Goal: Browse casually

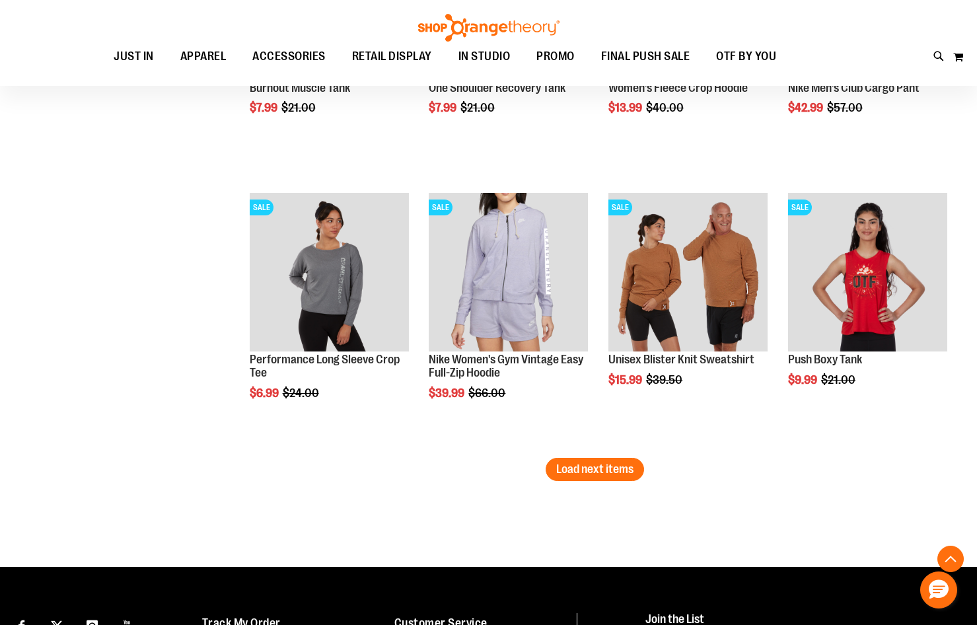
scroll to position [3899, 0]
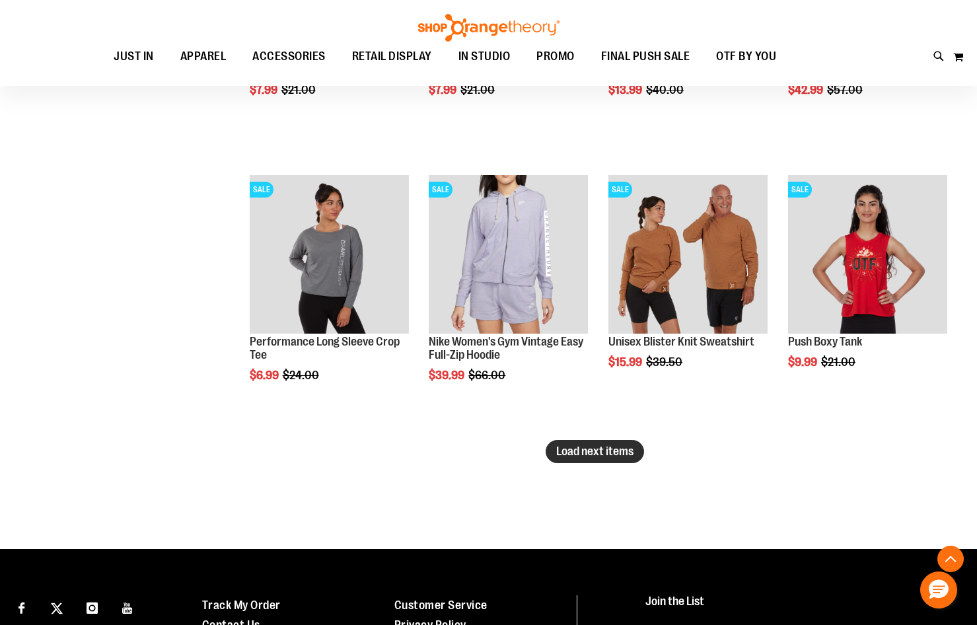
click at [613, 455] on span "Load next items" at bounding box center [594, 451] width 77 height 13
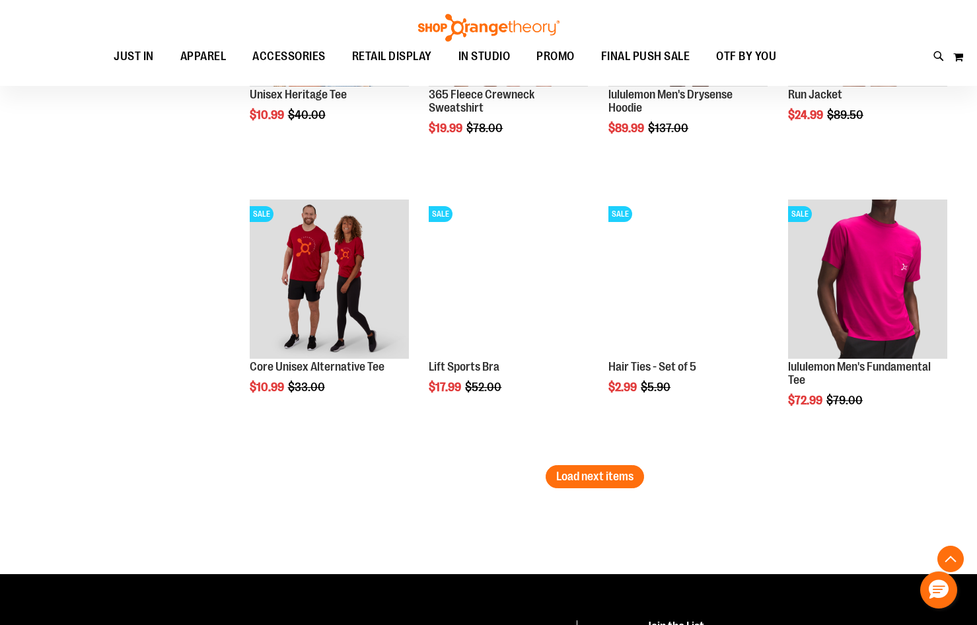
scroll to position [4692, 0]
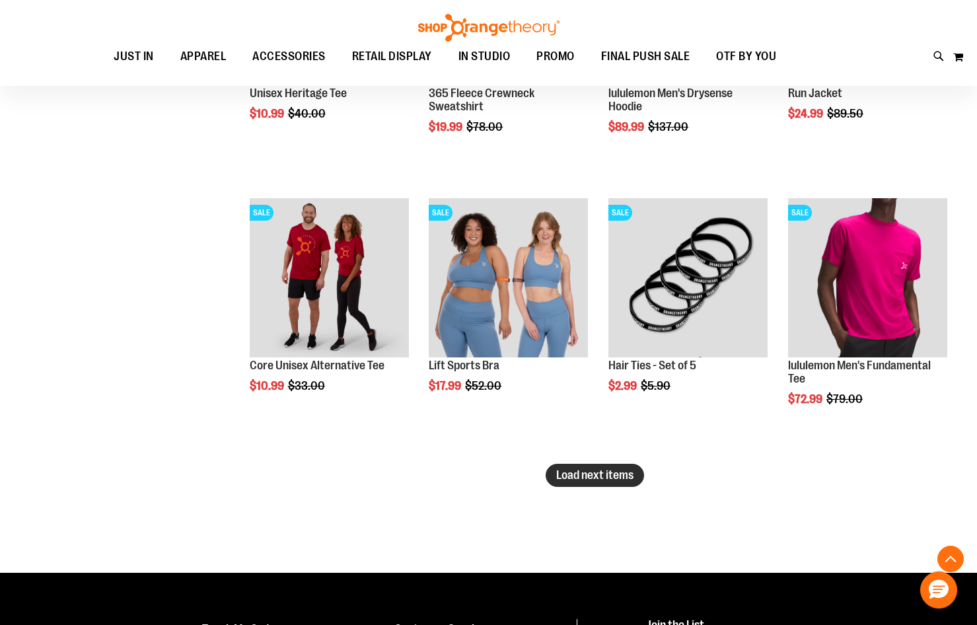
click at [587, 477] on span "Load next items" at bounding box center [594, 475] width 77 height 13
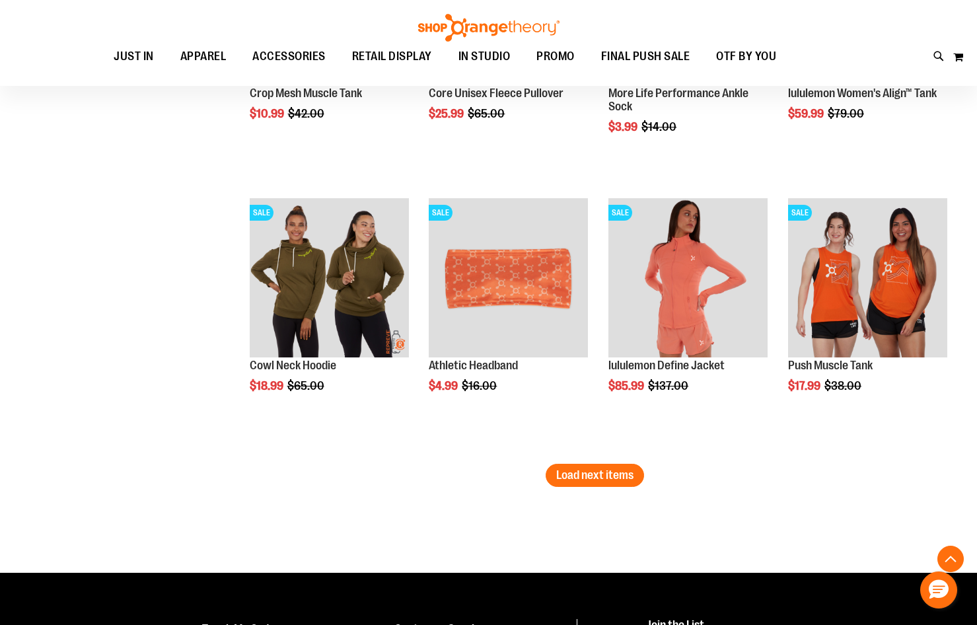
scroll to position [5551, 0]
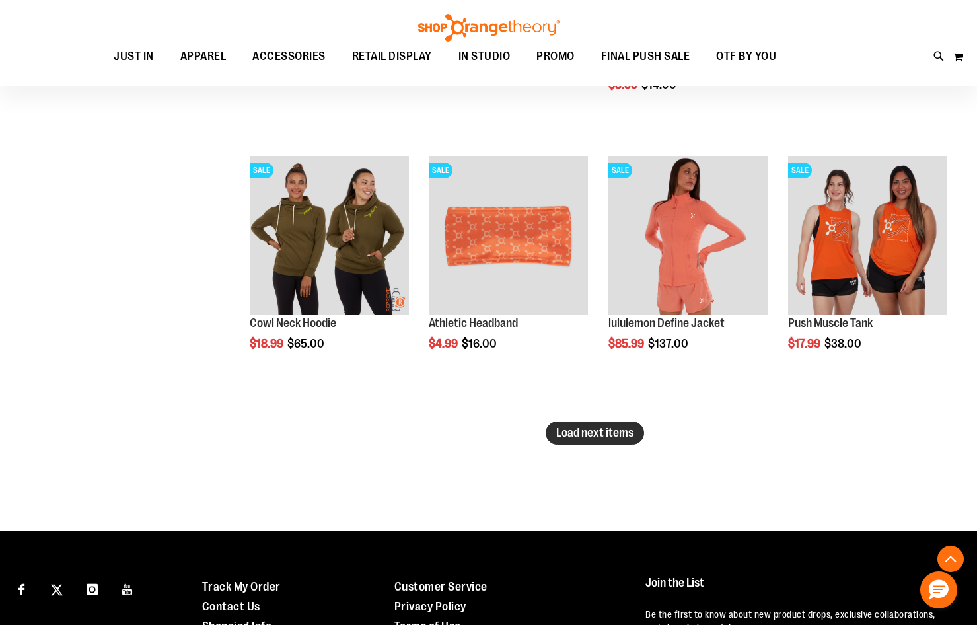
click at [576, 436] on span "Load next items" at bounding box center [594, 432] width 77 height 13
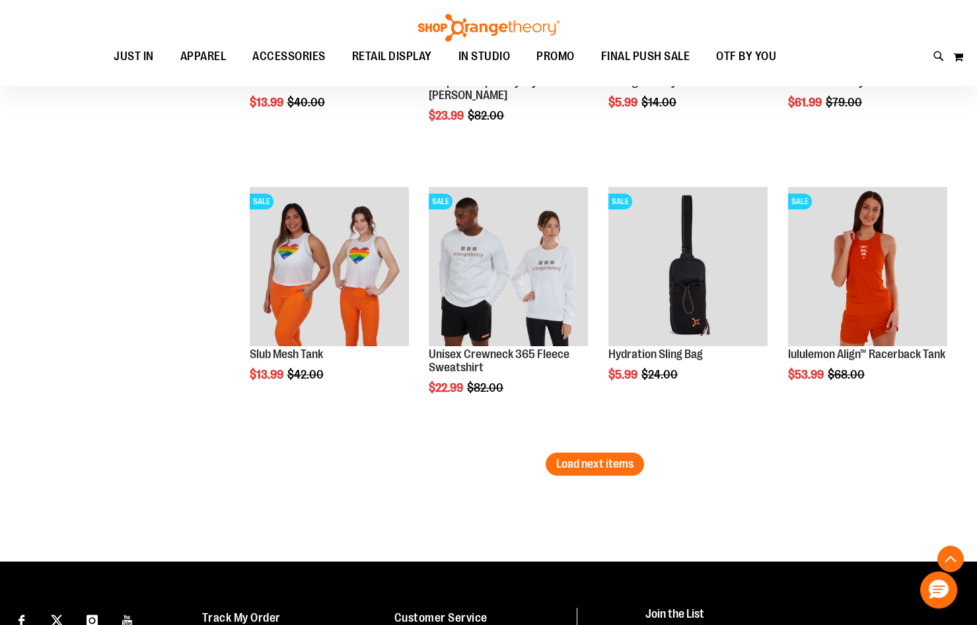
scroll to position [6410, 0]
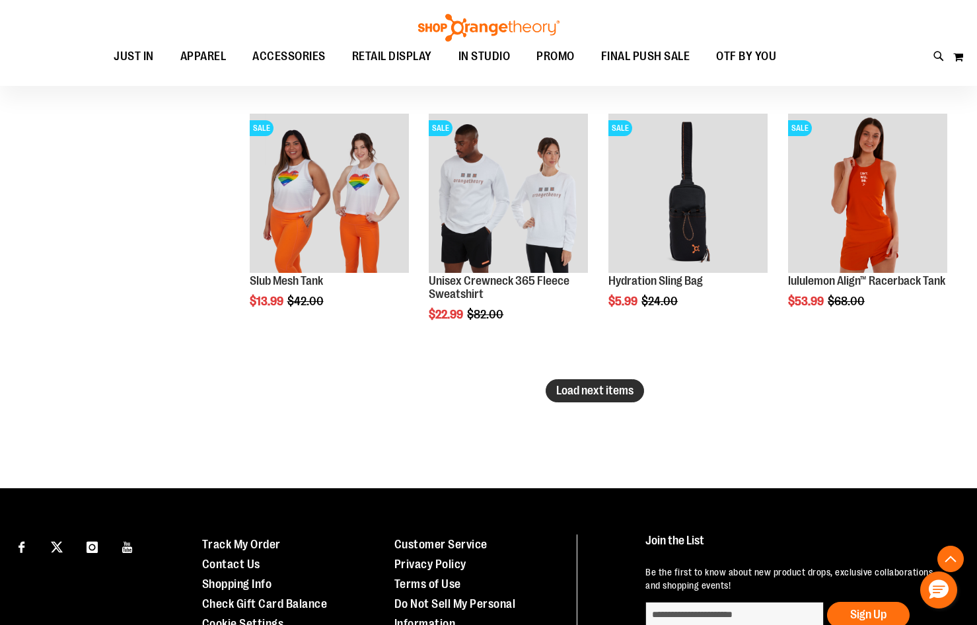
click at [570, 387] on span "Load next items" at bounding box center [594, 390] width 77 height 13
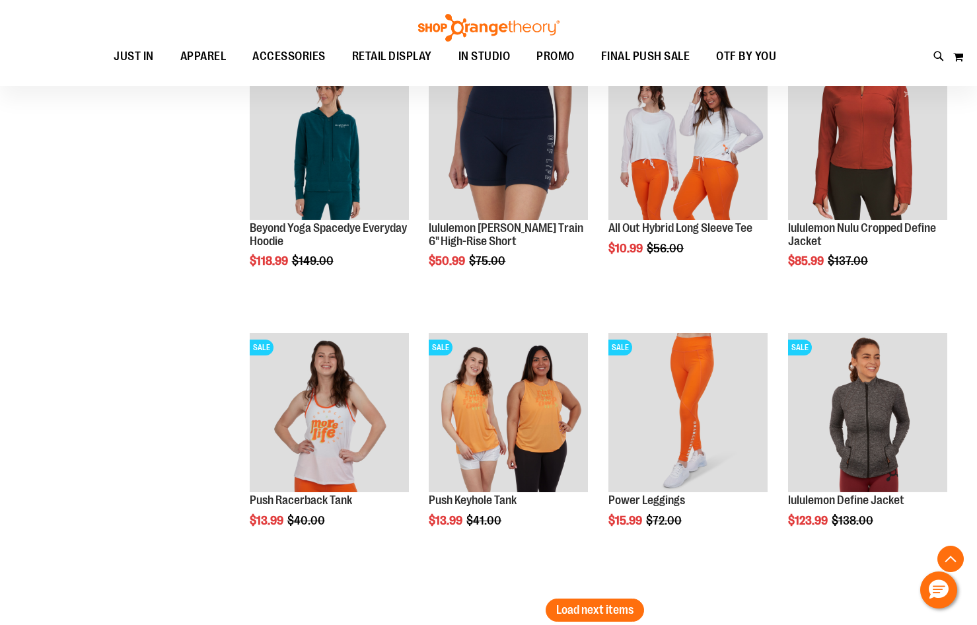
scroll to position [7071, 0]
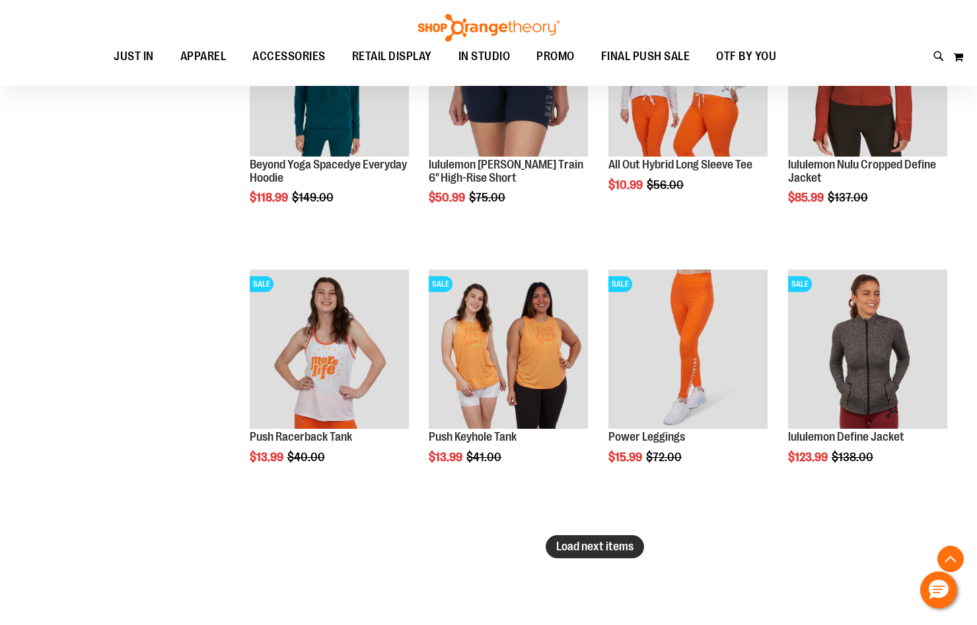
click at [566, 544] on span "Load next items" at bounding box center [594, 546] width 77 height 13
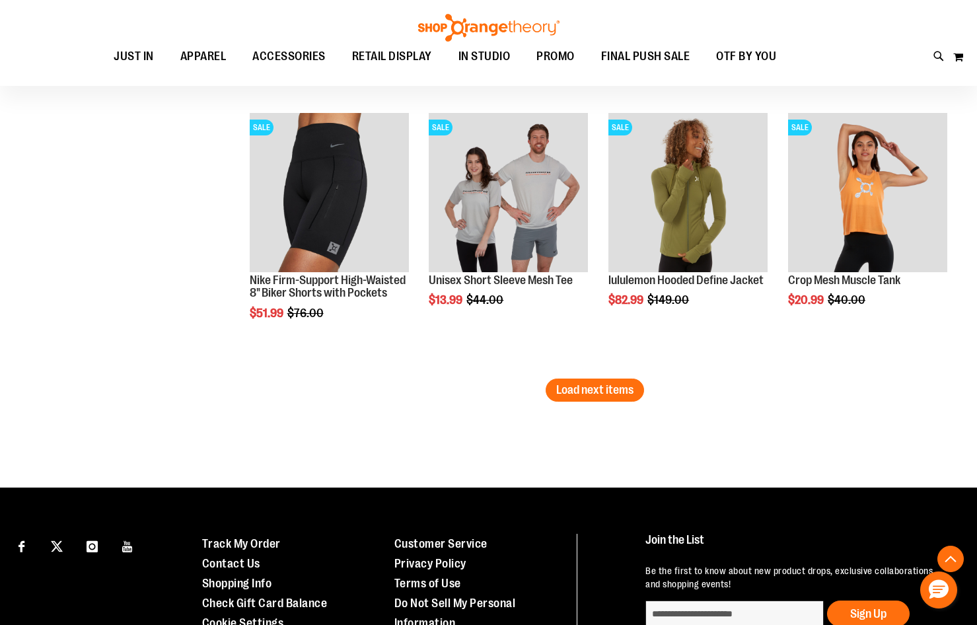
scroll to position [8062, 0]
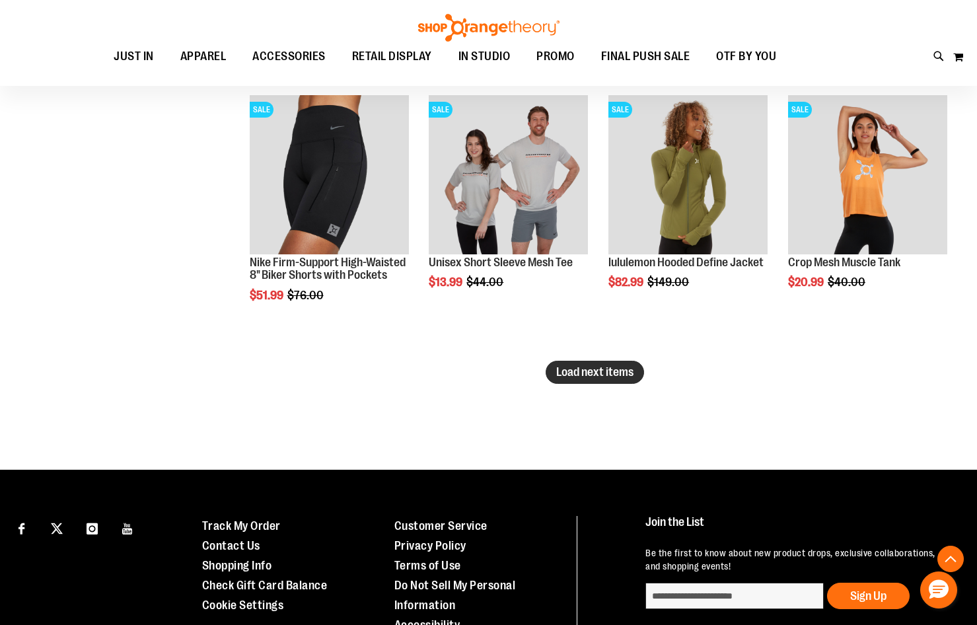
click at [576, 365] on span "Load next items" at bounding box center [594, 371] width 77 height 13
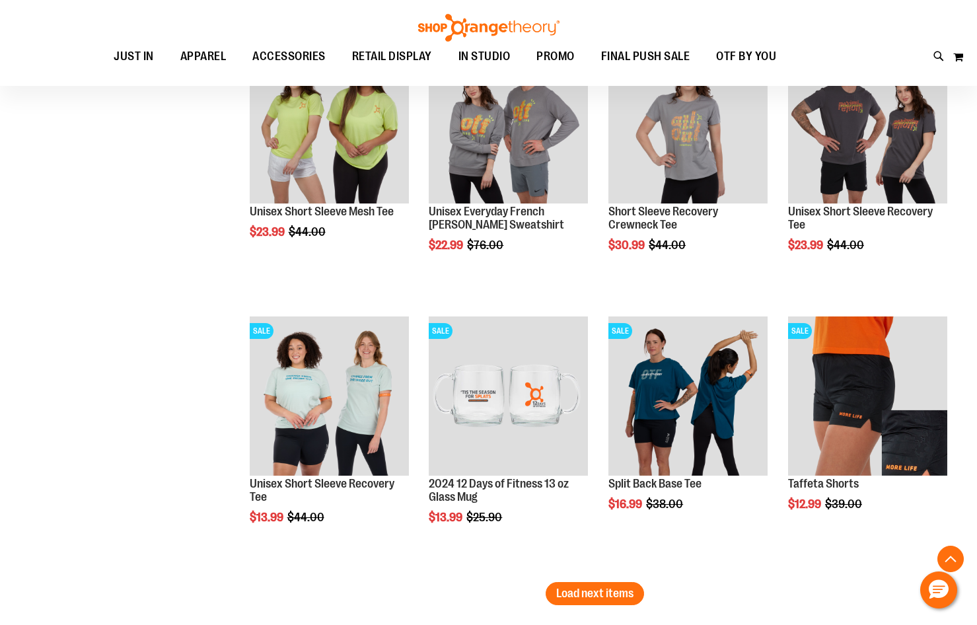
scroll to position [8723, 0]
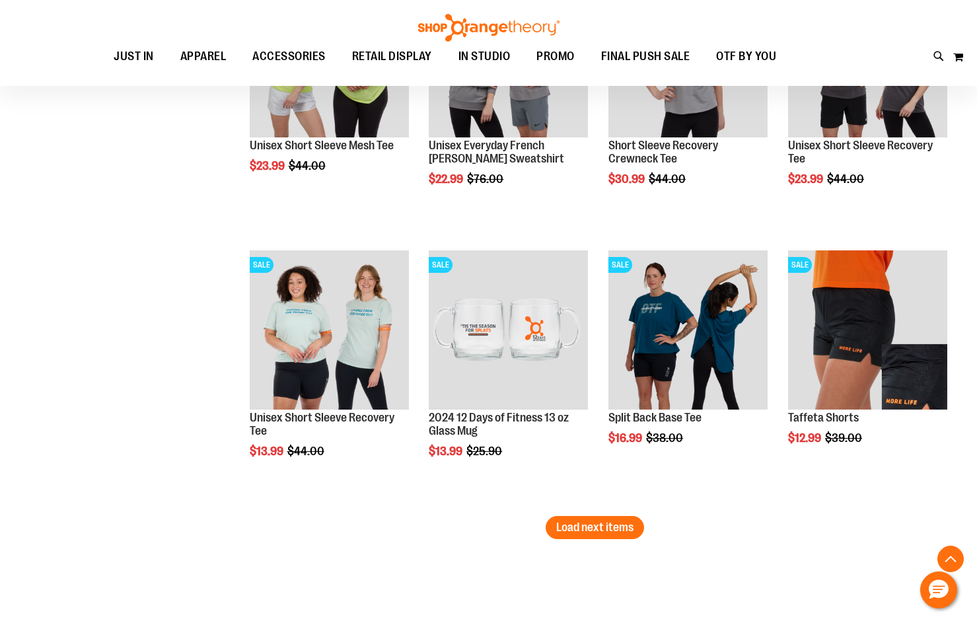
click at [584, 524] on span "Load next items" at bounding box center [594, 527] width 77 height 13
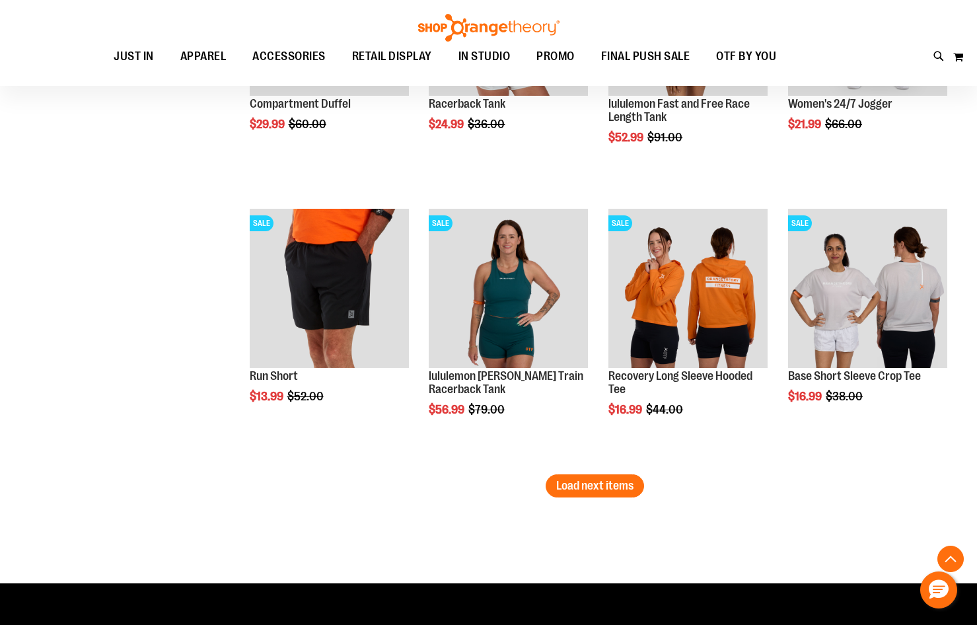
scroll to position [9582, 0]
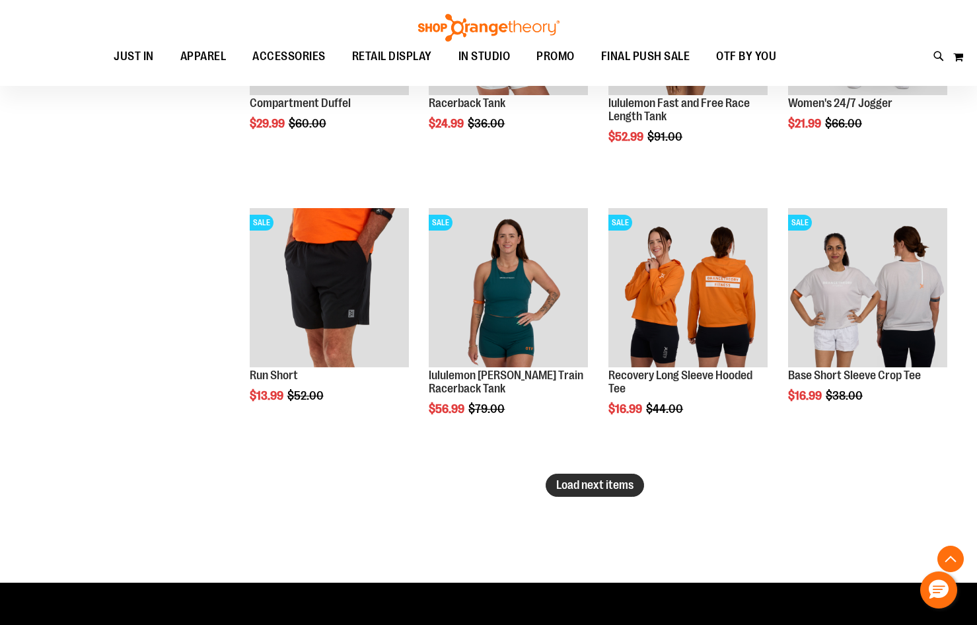
click at [552, 484] on button "Load next items" at bounding box center [595, 485] width 98 height 23
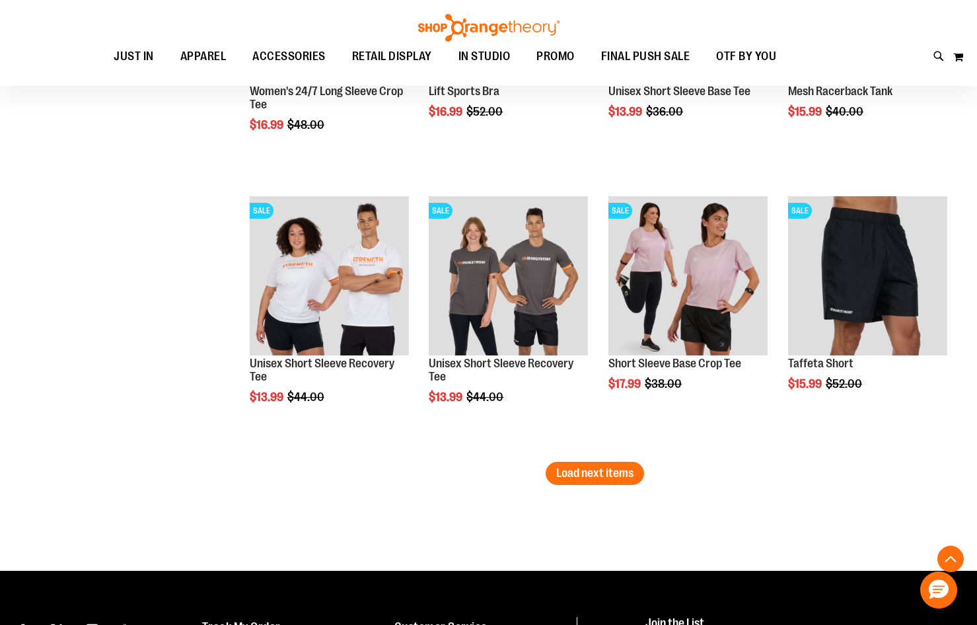
scroll to position [10441, 0]
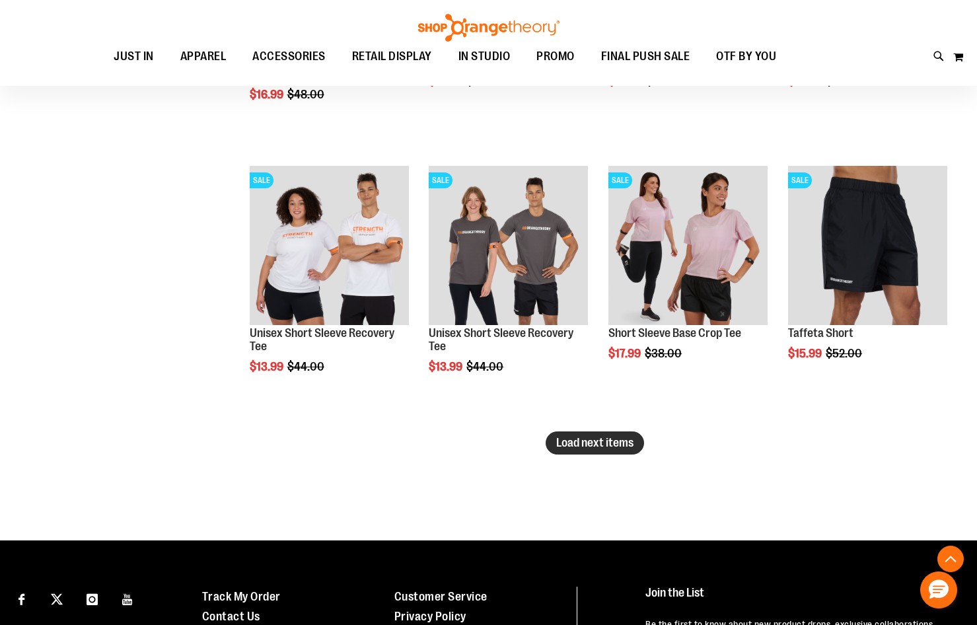
click at [576, 446] on span "Load next items" at bounding box center [594, 442] width 77 height 13
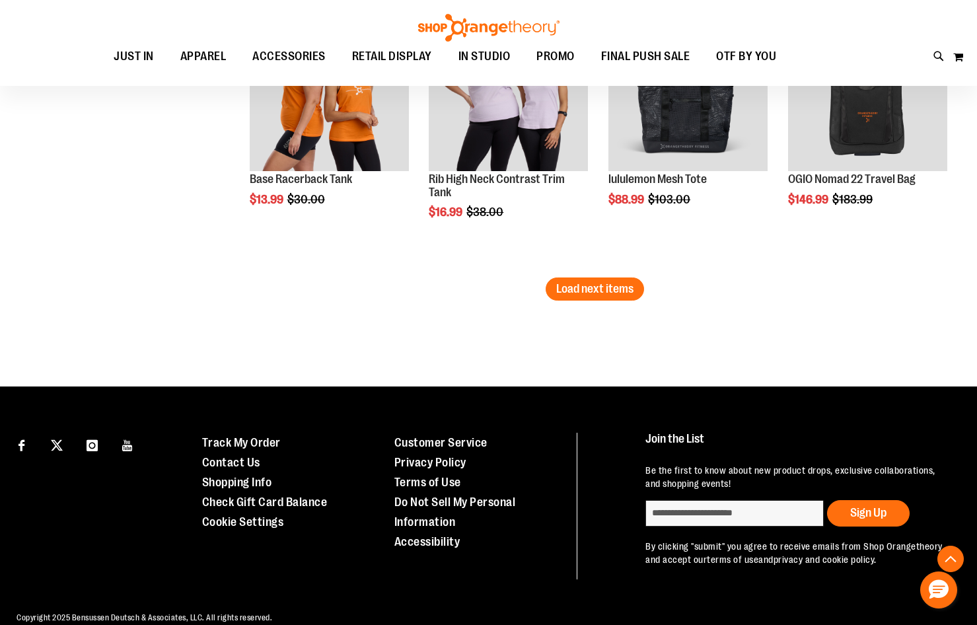
scroll to position [11434, 0]
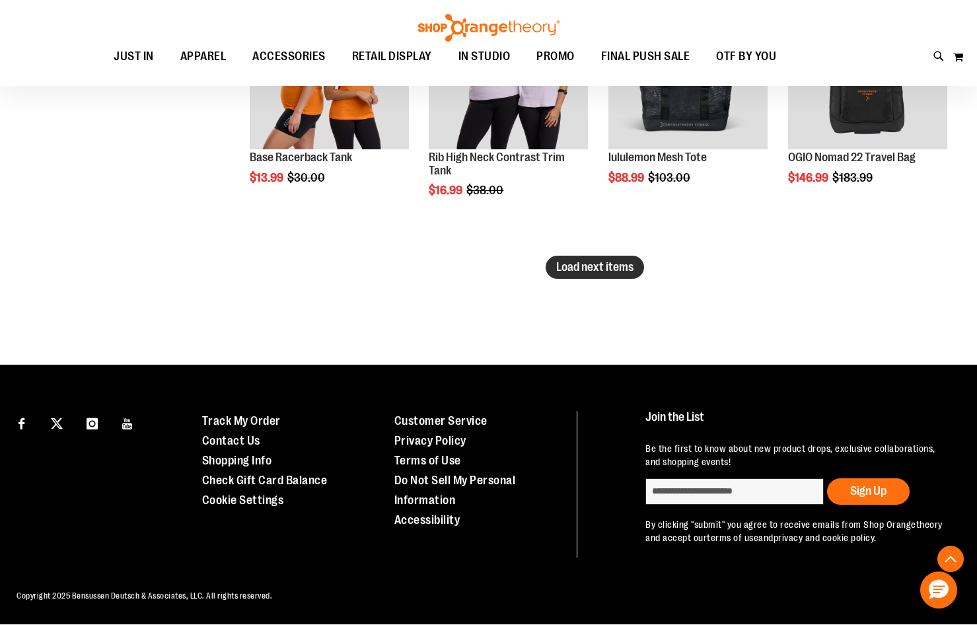
click at [596, 266] on span "Load next items" at bounding box center [594, 266] width 77 height 13
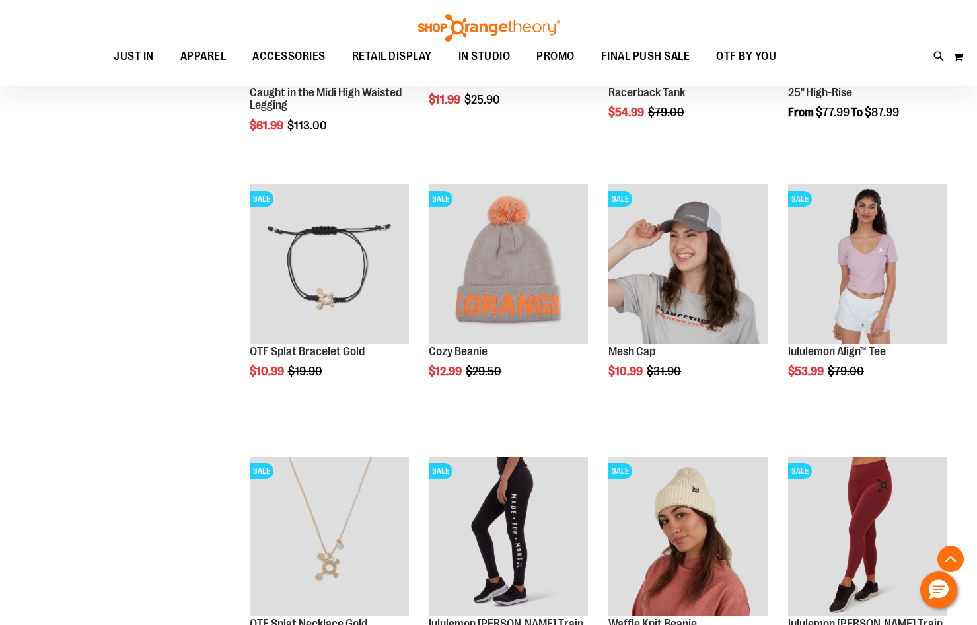
scroll to position [11830, 0]
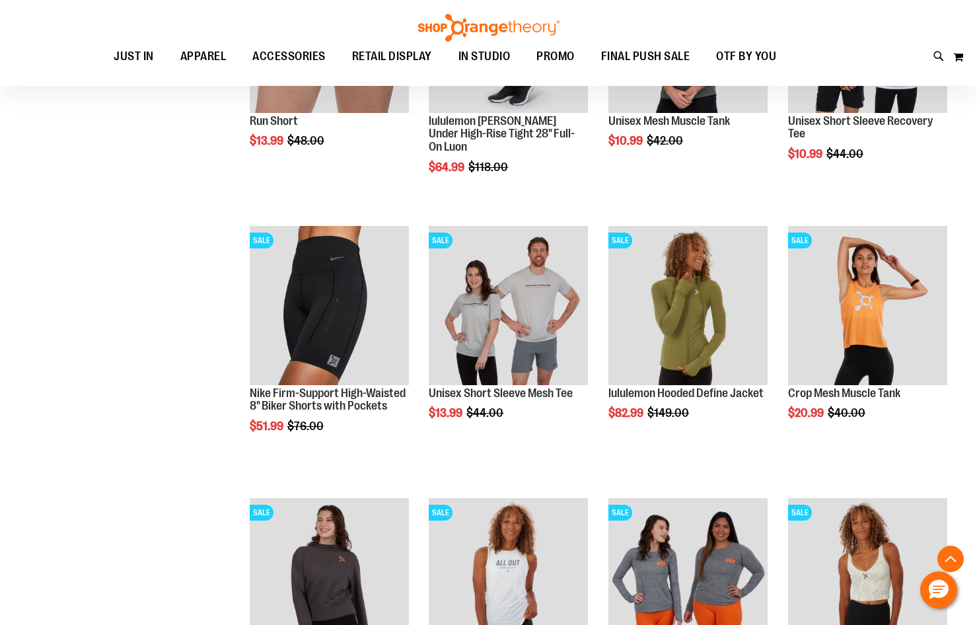
scroll to position [7601, 0]
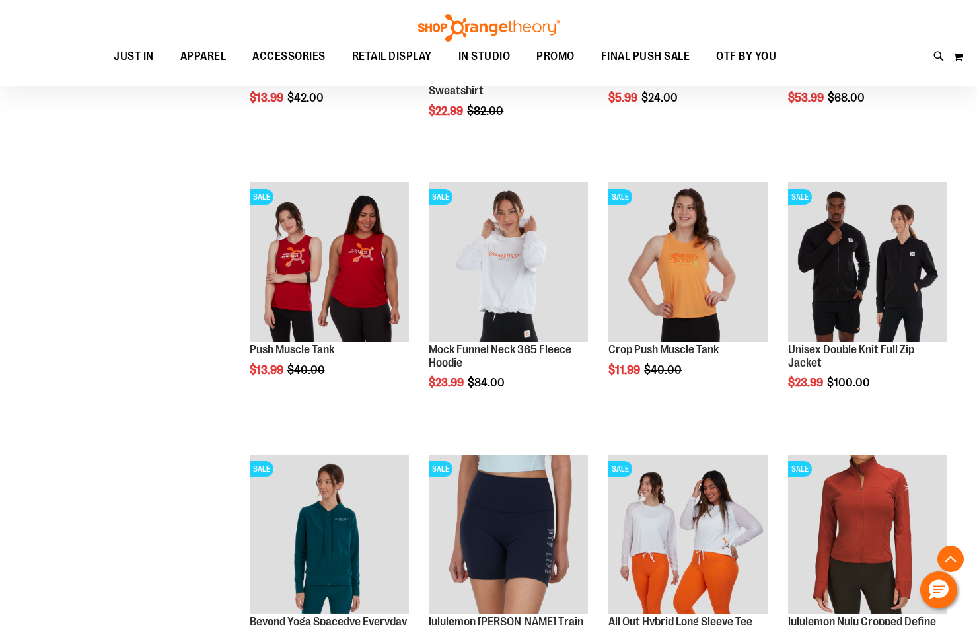
scroll to position [6610, 0]
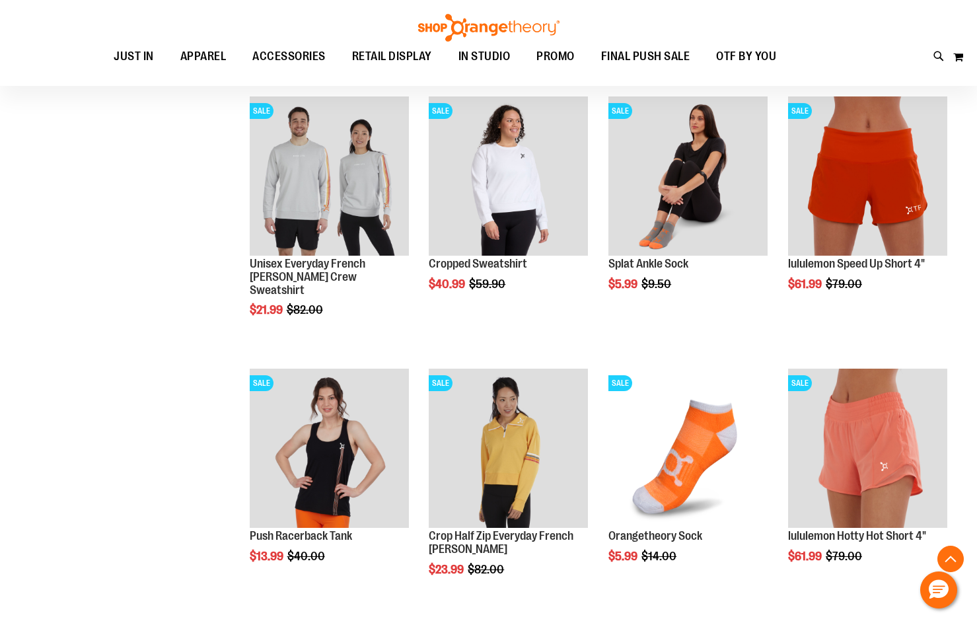
scroll to position [5618, 0]
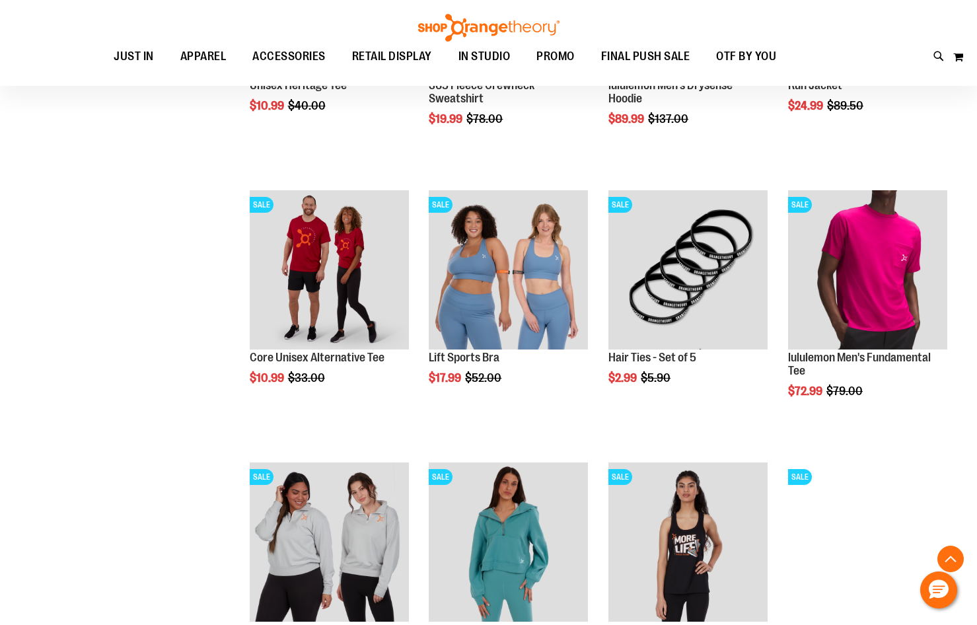
scroll to position [4693, 0]
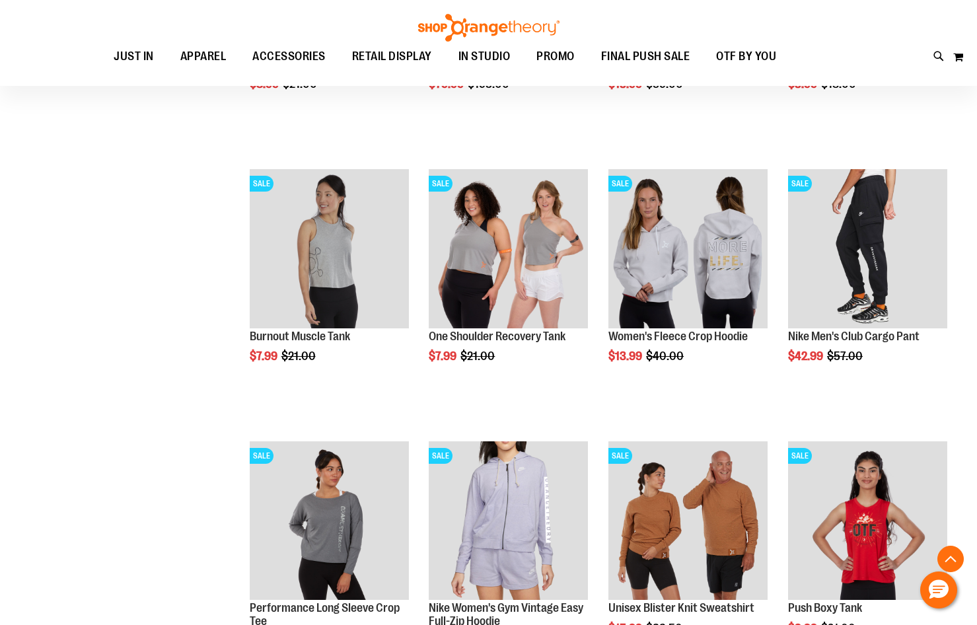
scroll to position [3437, 0]
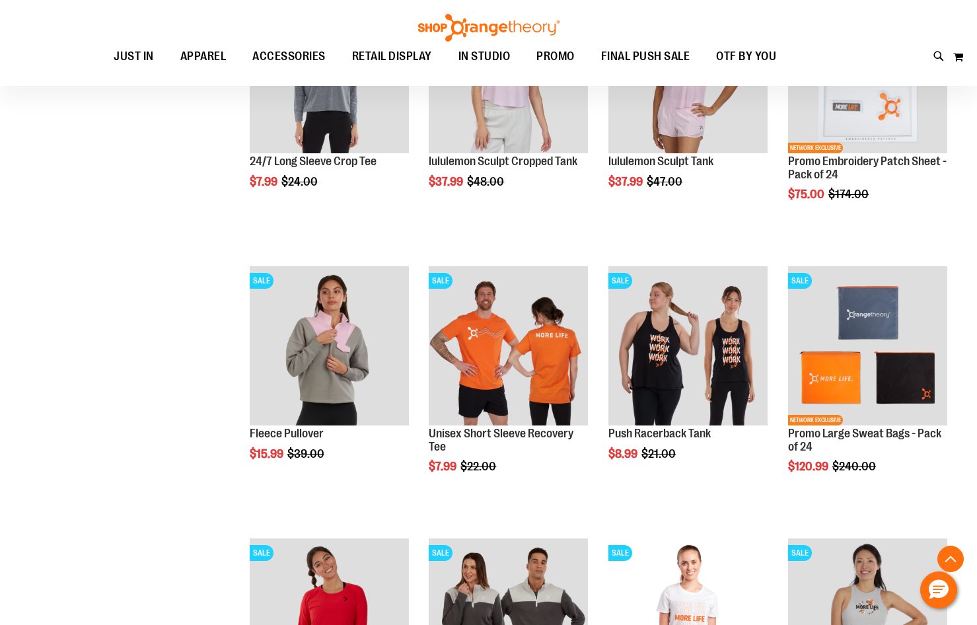
scroll to position [2248, 0]
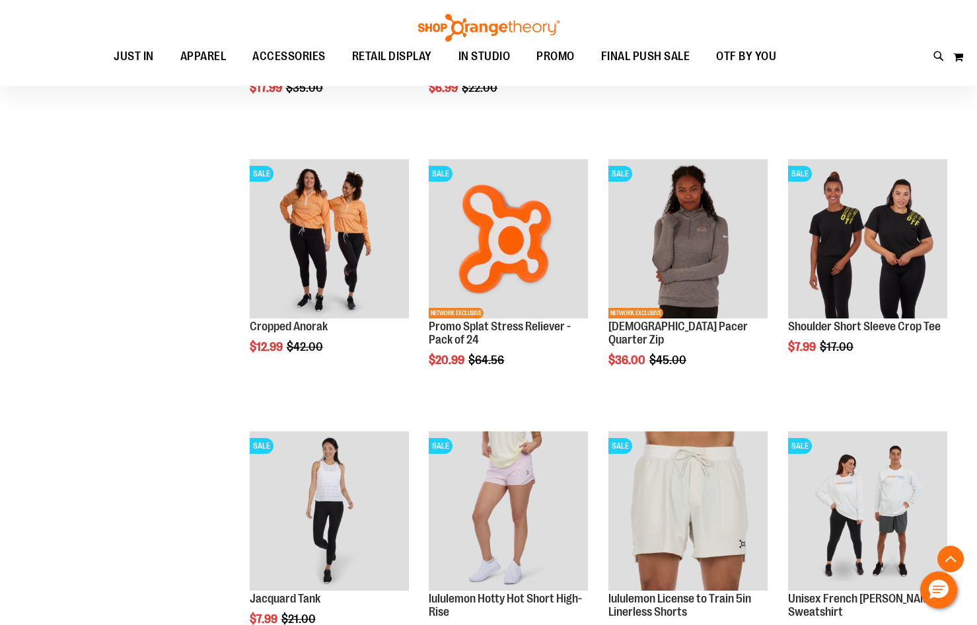
scroll to position [1190, 0]
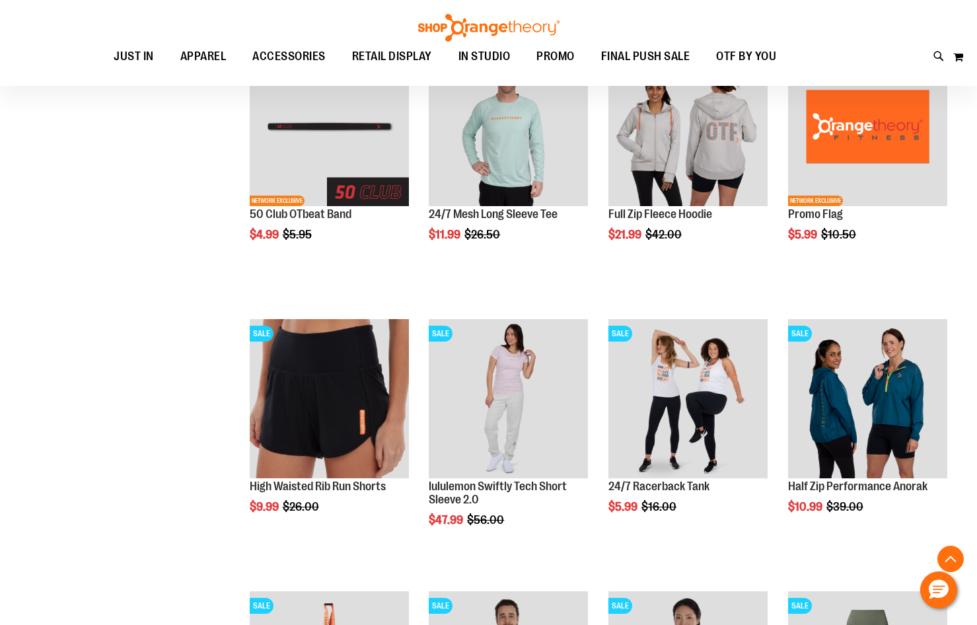
scroll to position [463, 0]
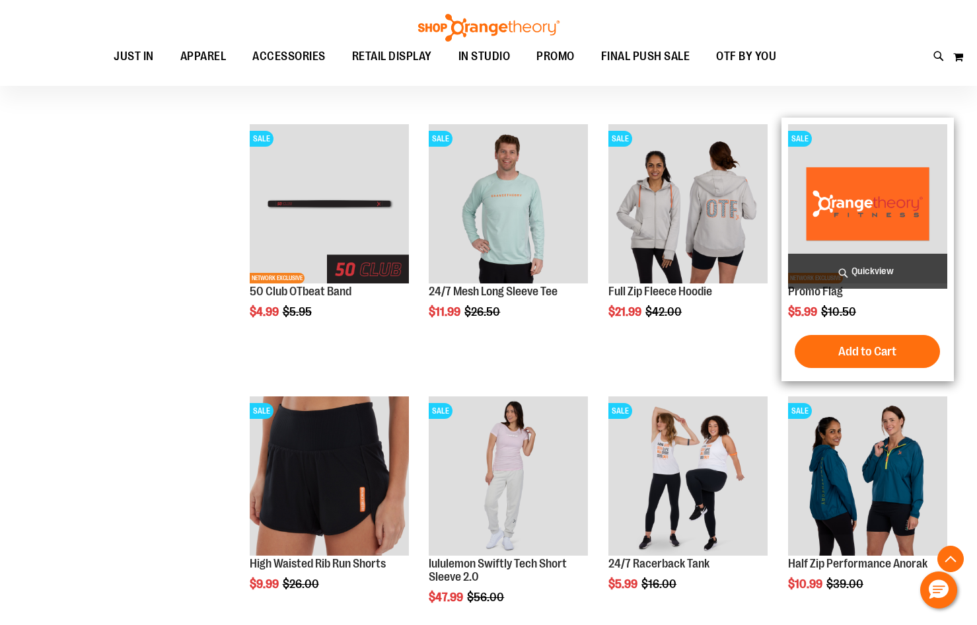
scroll to position [331, 0]
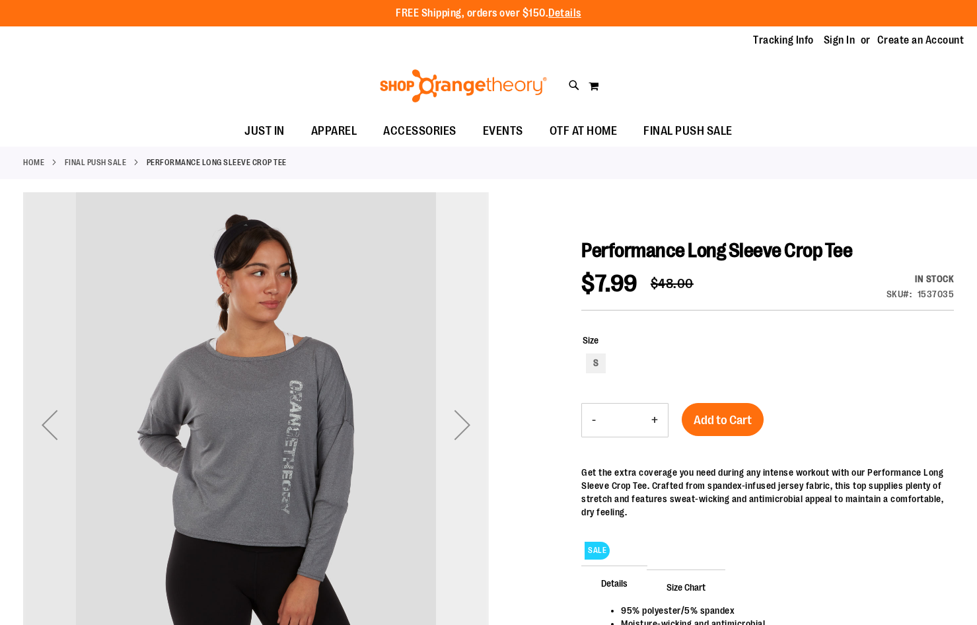
type input "**********"
click at [457, 419] on div "Next" at bounding box center [462, 425] width 53 height 53
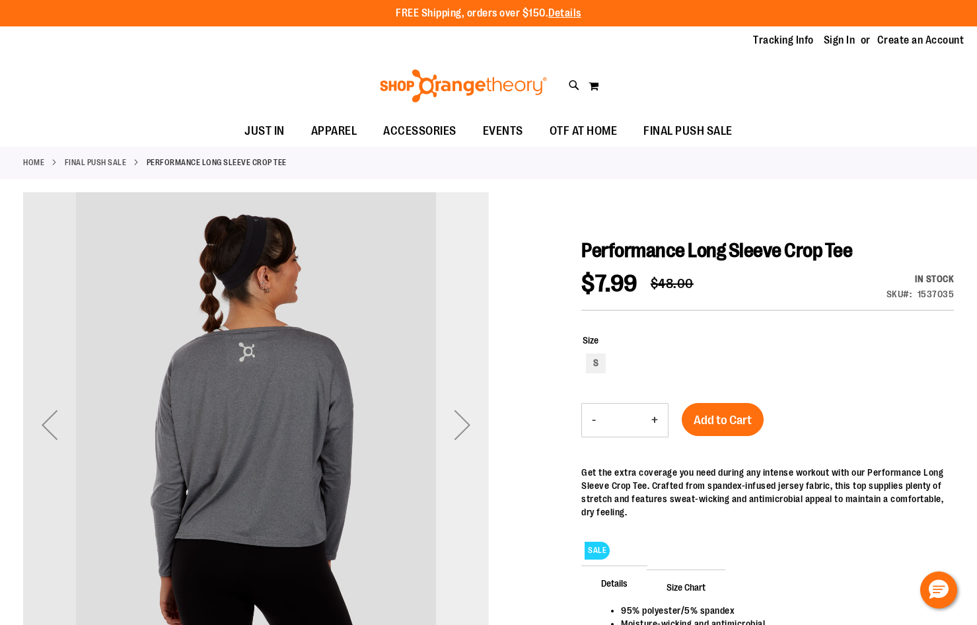
click at [457, 419] on div "Next" at bounding box center [462, 425] width 53 height 53
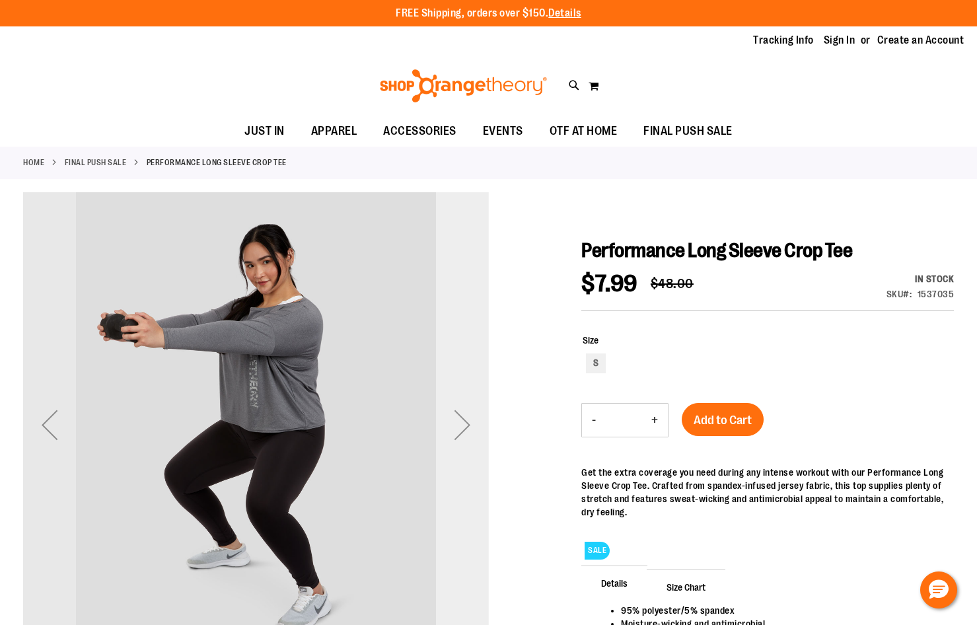
click at [457, 419] on div "Next" at bounding box center [462, 425] width 53 height 53
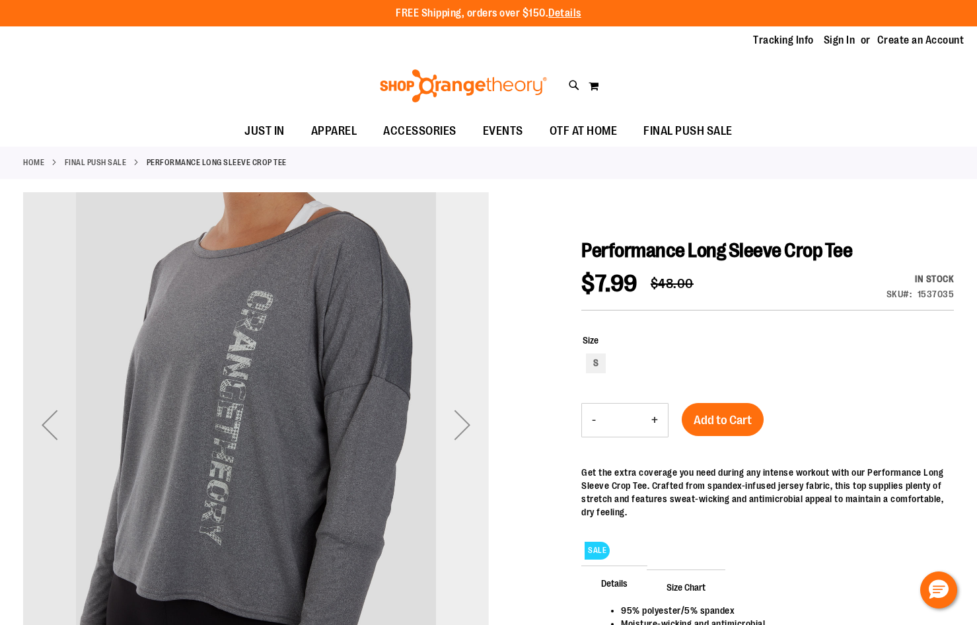
click at [457, 419] on div "Next" at bounding box center [462, 425] width 53 height 53
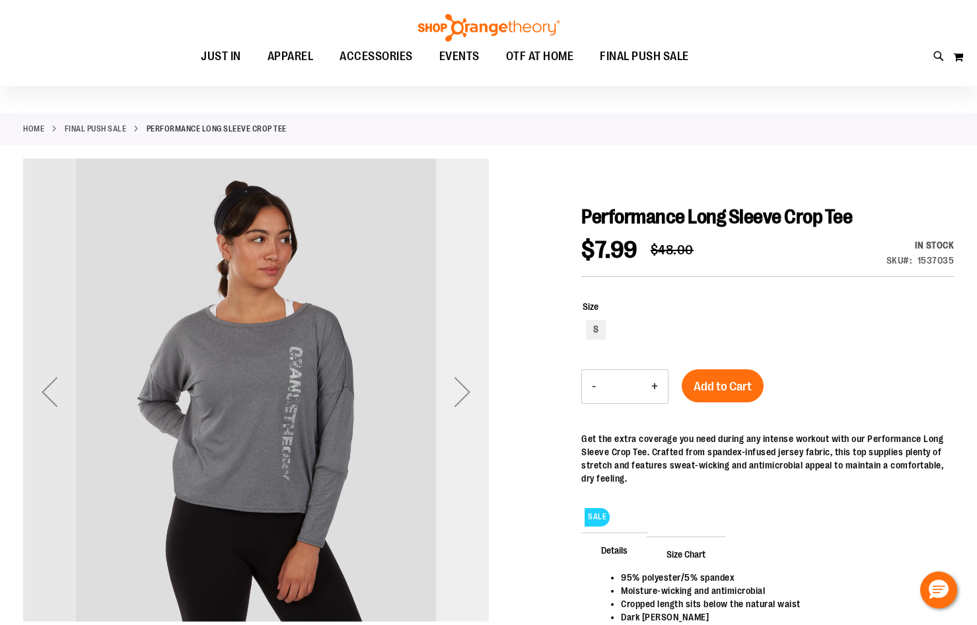
scroll to position [65, 0]
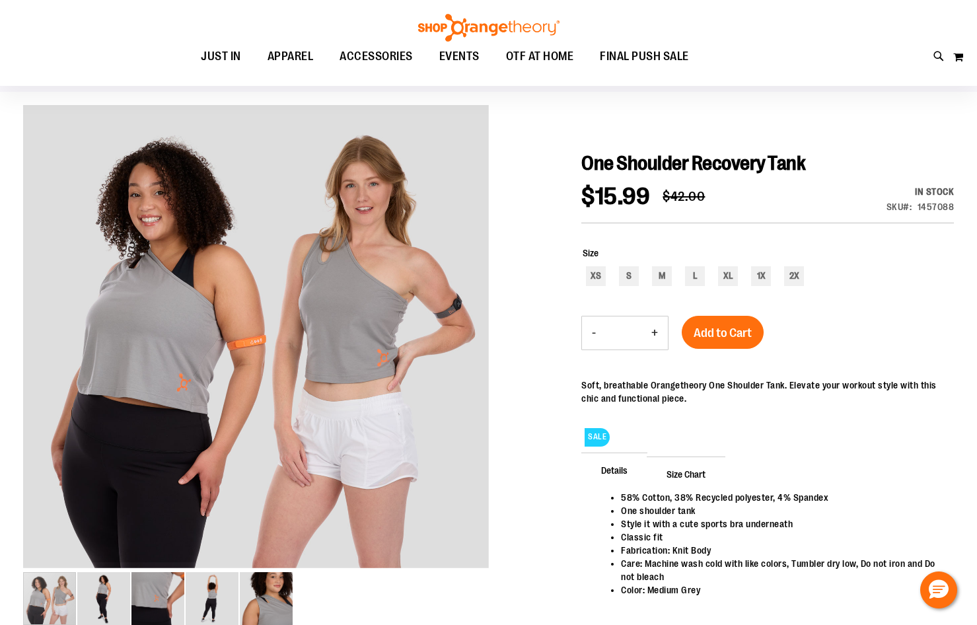
scroll to position [132, 0]
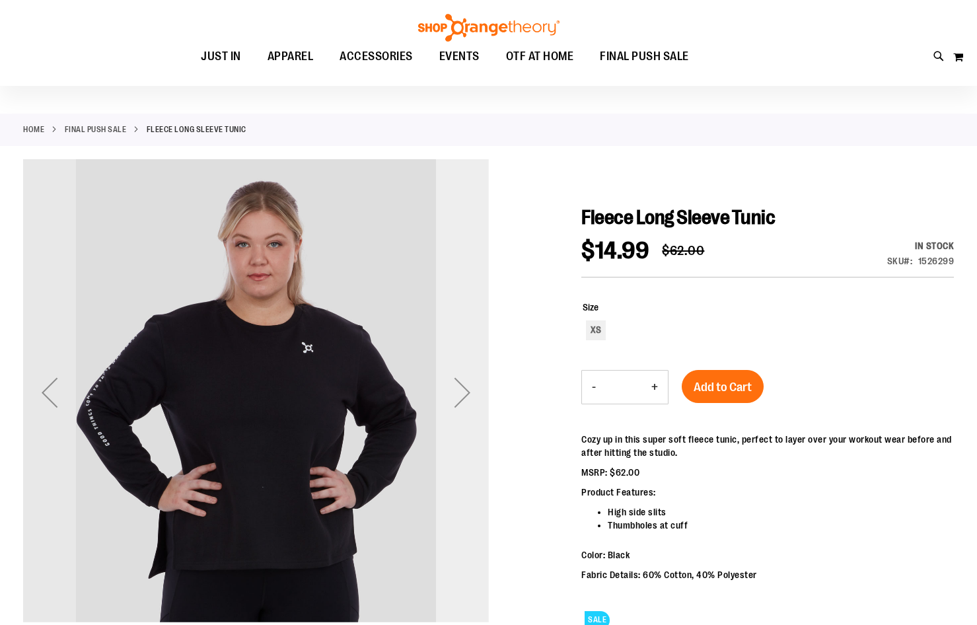
scroll to position [65, 0]
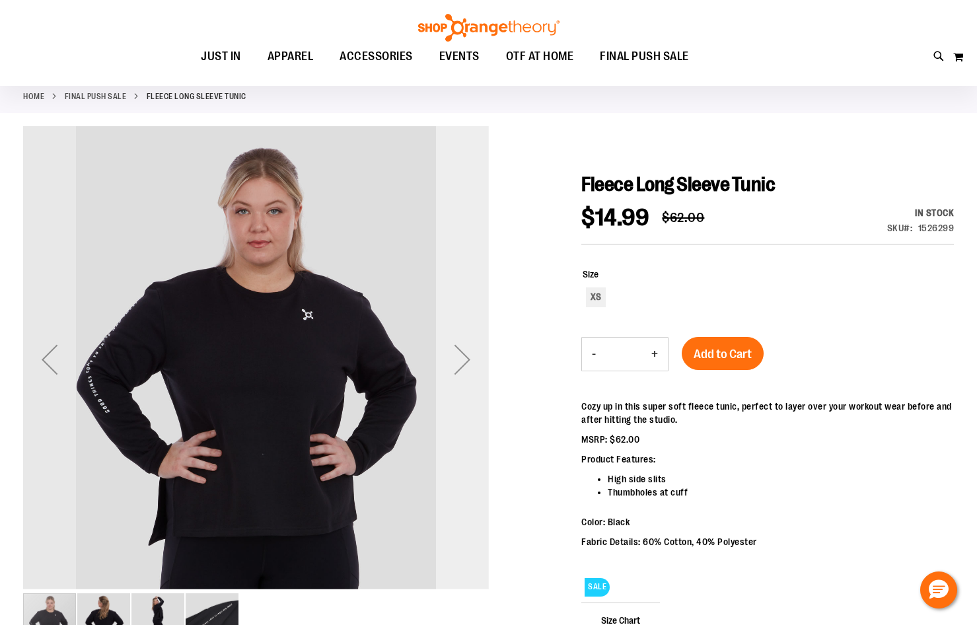
type input "**********"
click at [464, 370] on div "Next" at bounding box center [462, 359] width 53 height 53
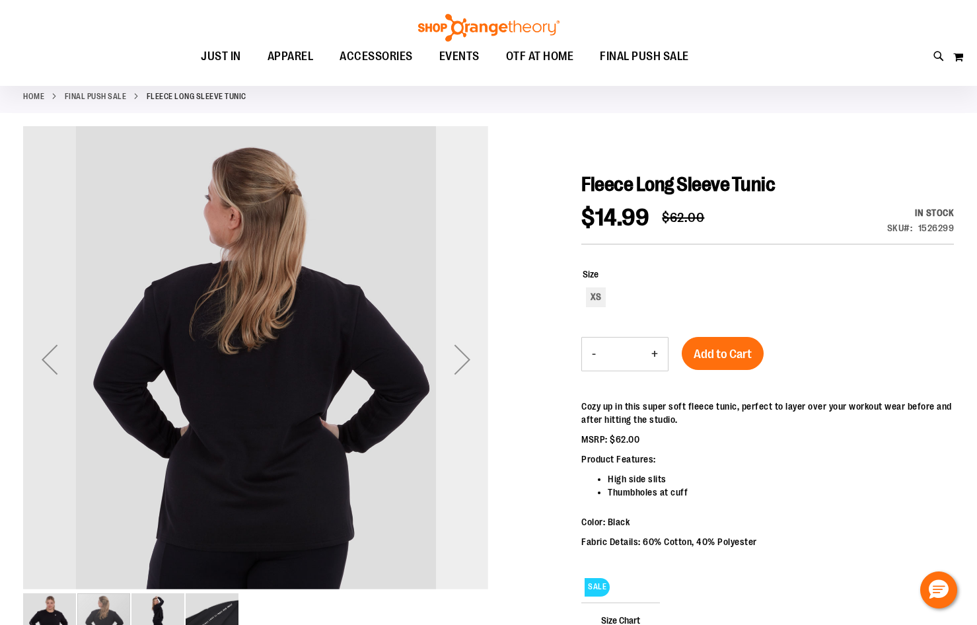
click at [463, 354] on div "Next" at bounding box center [462, 359] width 53 height 53
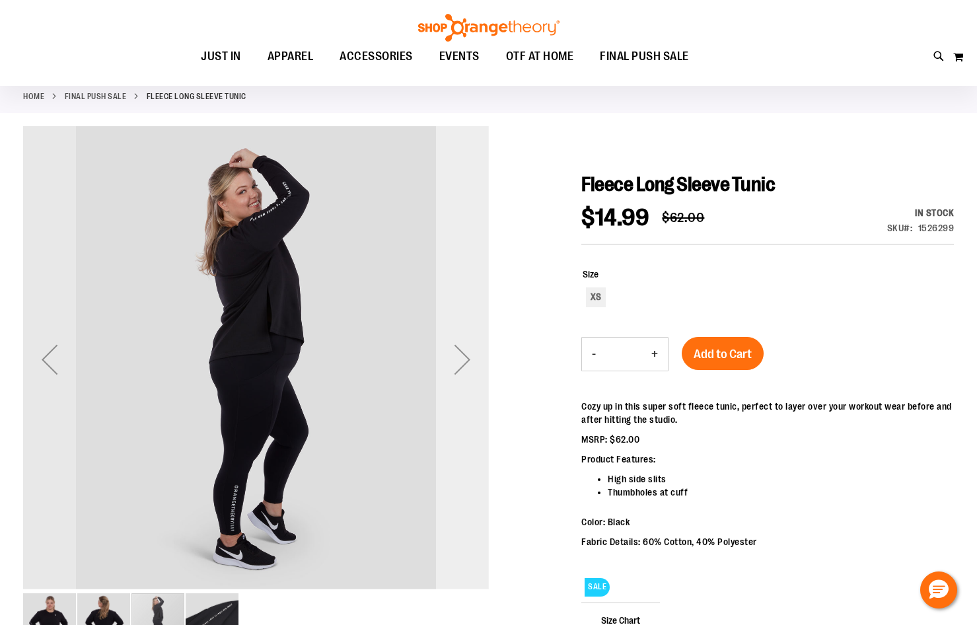
click at [463, 354] on div "Next" at bounding box center [462, 359] width 53 height 53
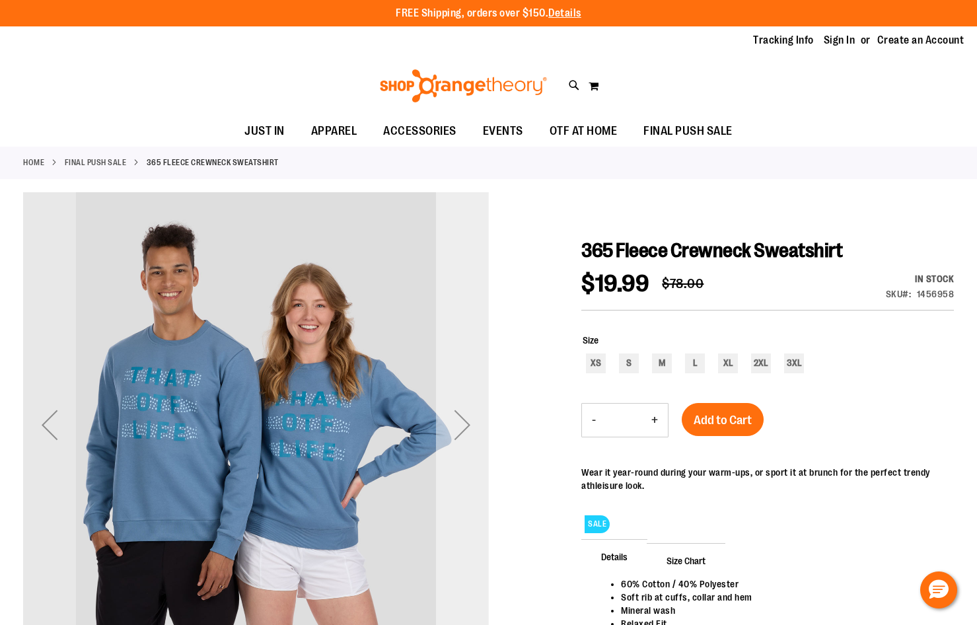
type input "**********"
click at [468, 441] on div "Next" at bounding box center [462, 425] width 53 height 53
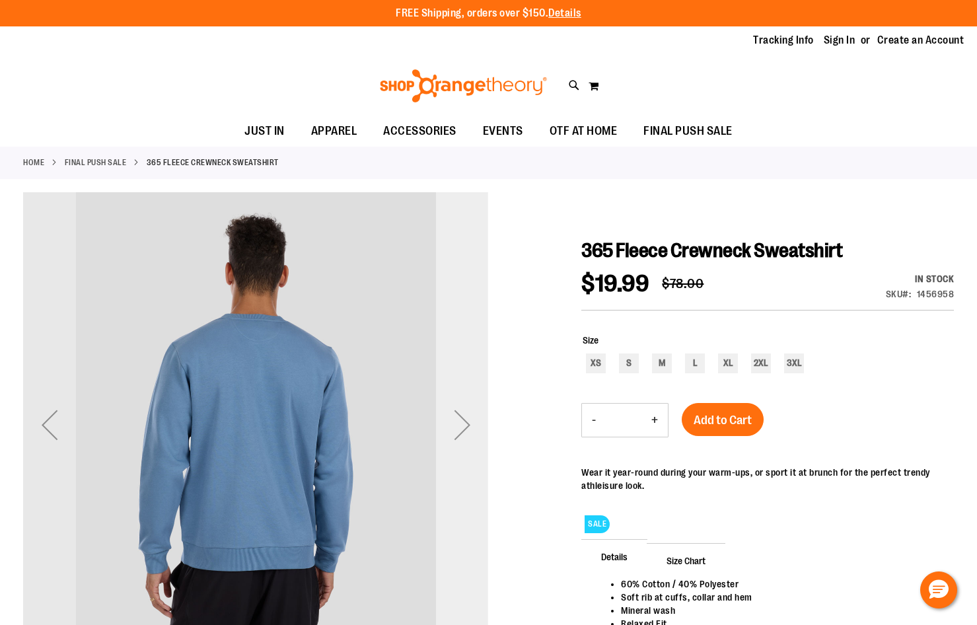
click at [468, 441] on div "Next" at bounding box center [462, 425] width 53 height 53
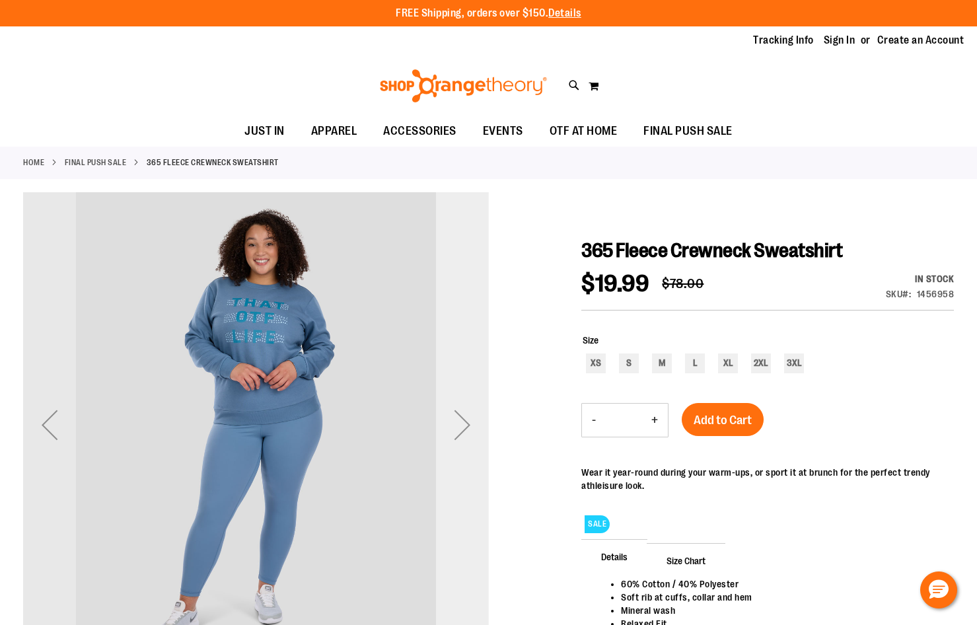
click at [468, 441] on div "Next" at bounding box center [462, 425] width 53 height 53
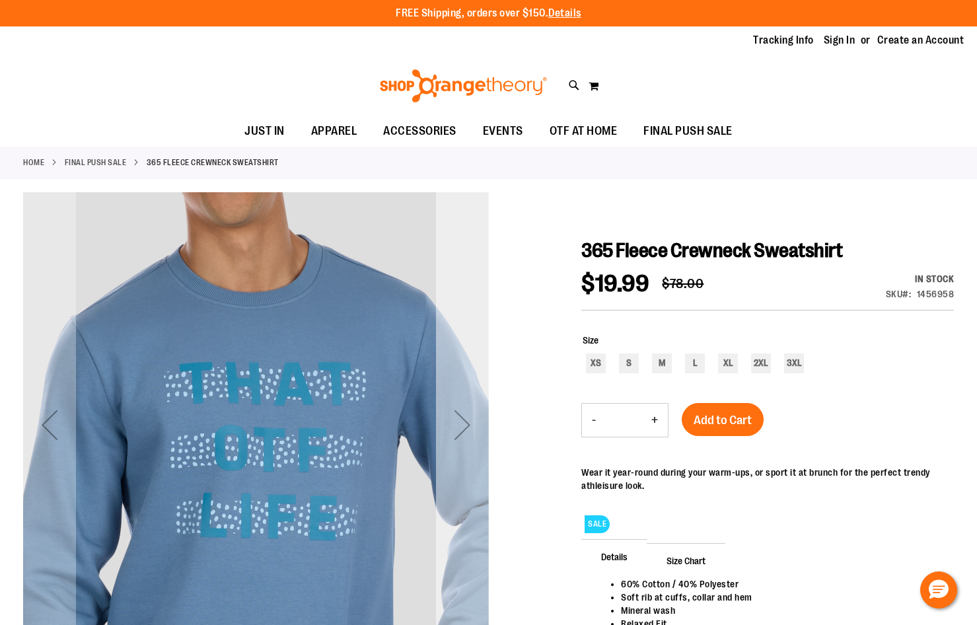
click at [468, 441] on div "Next" at bounding box center [462, 425] width 53 height 53
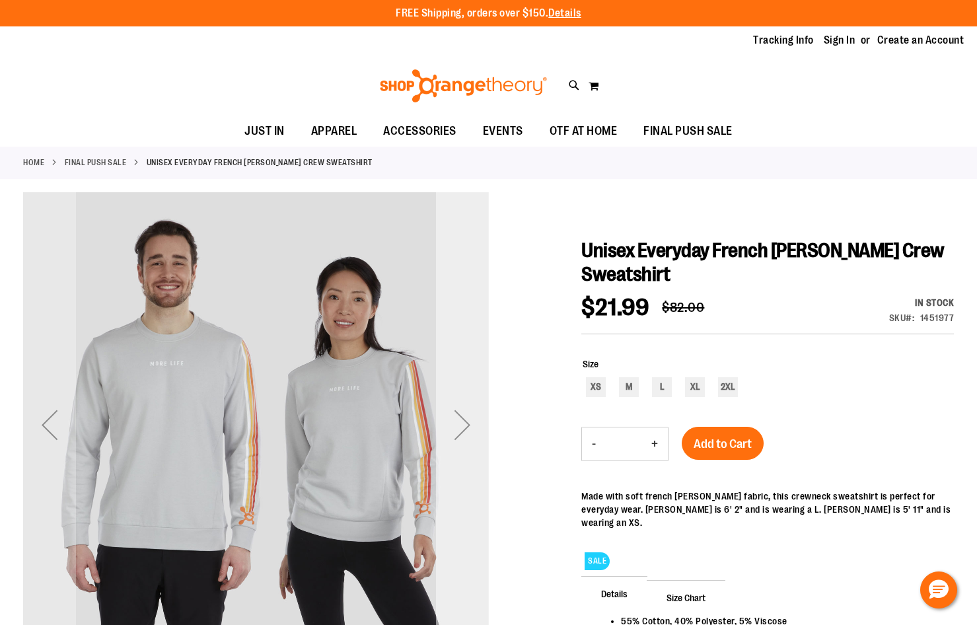
type input "**********"
click at [464, 426] on div "Next" at bounding box center [462, 425] width 53 height 53
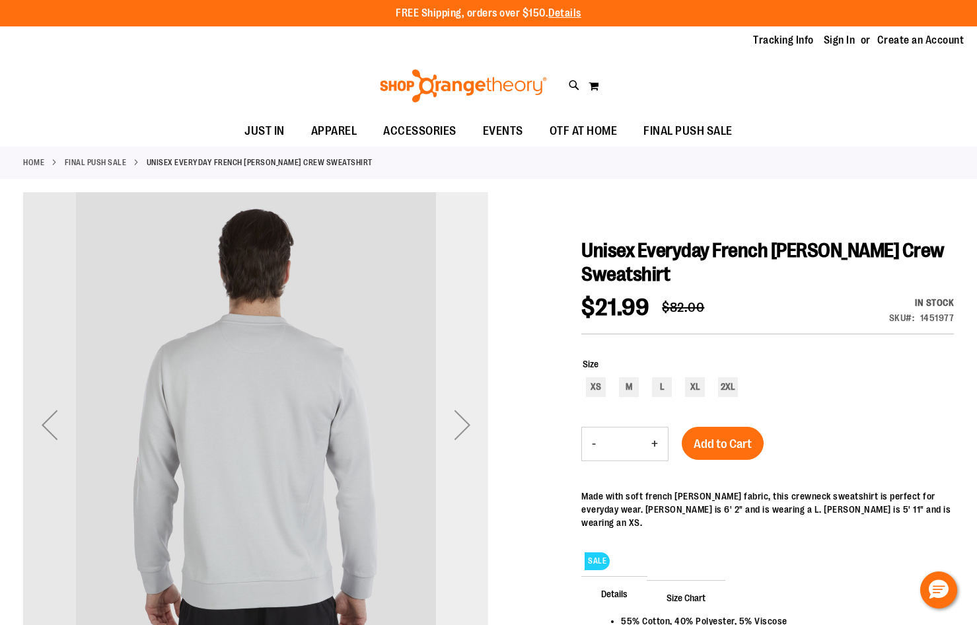
click at [464, 426] on div "Next" at bounding box center [462, 425] width 53 height 53
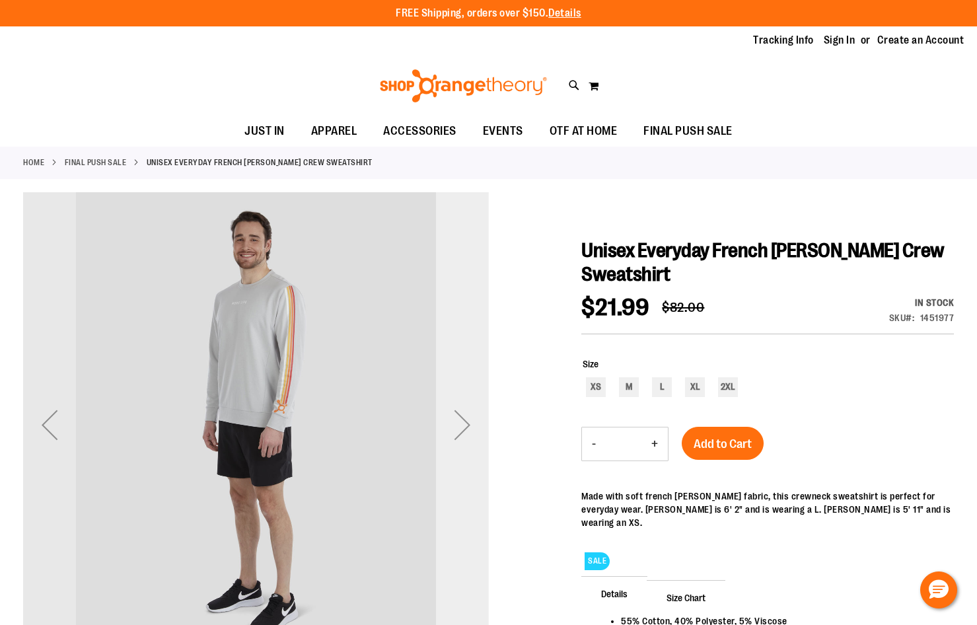
click at [464, 426] on div "Next" at bounding box center [462, 425] width 53 height 53
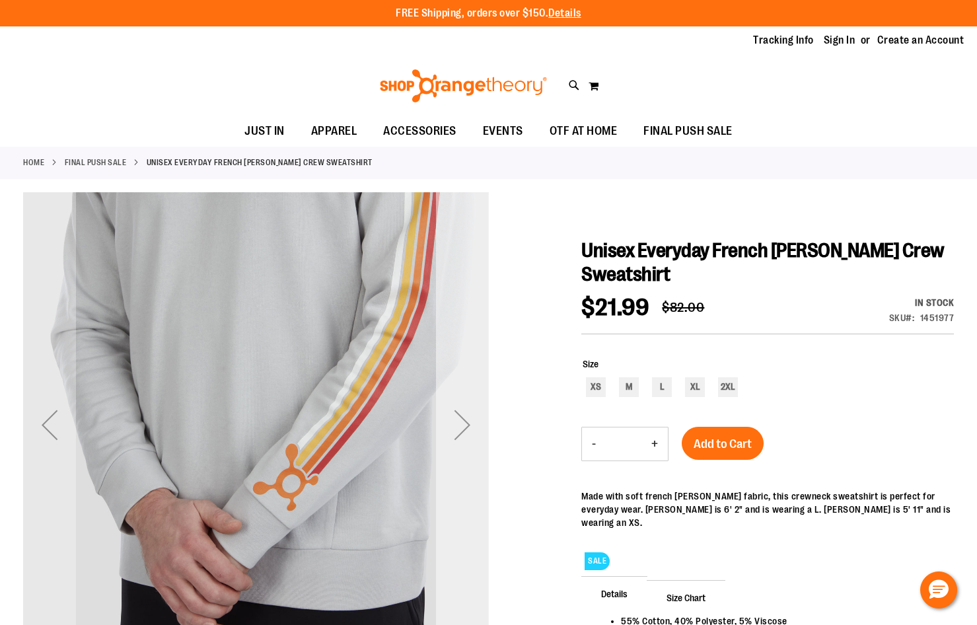
click at [464, 426] on div "Next" at bounding box center [462, 425] width 53 height 53
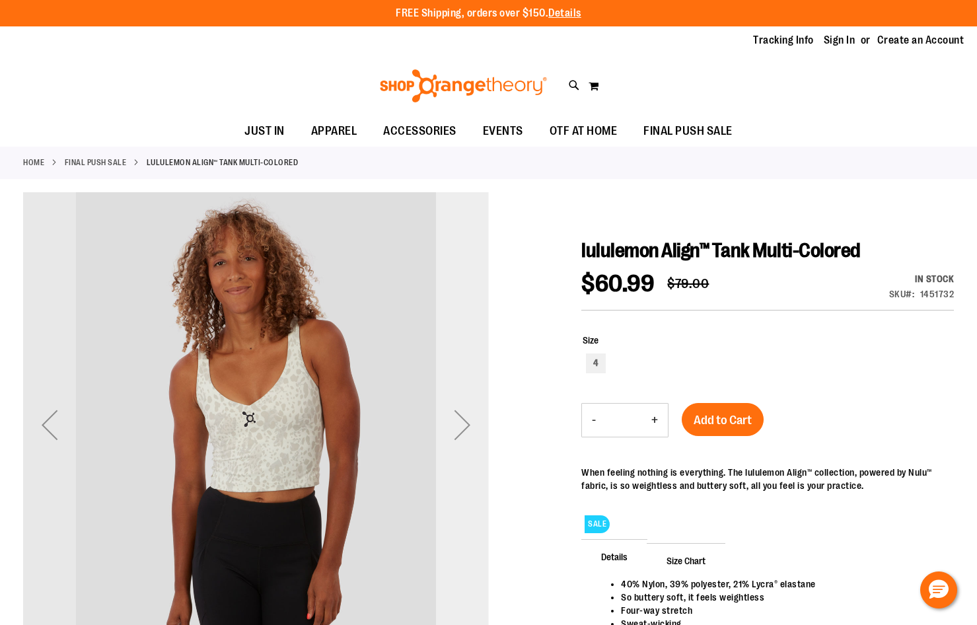
type input "**********"
click at [460, 424] on div "Next" at bounding box center [462, 425] width 53 height 53
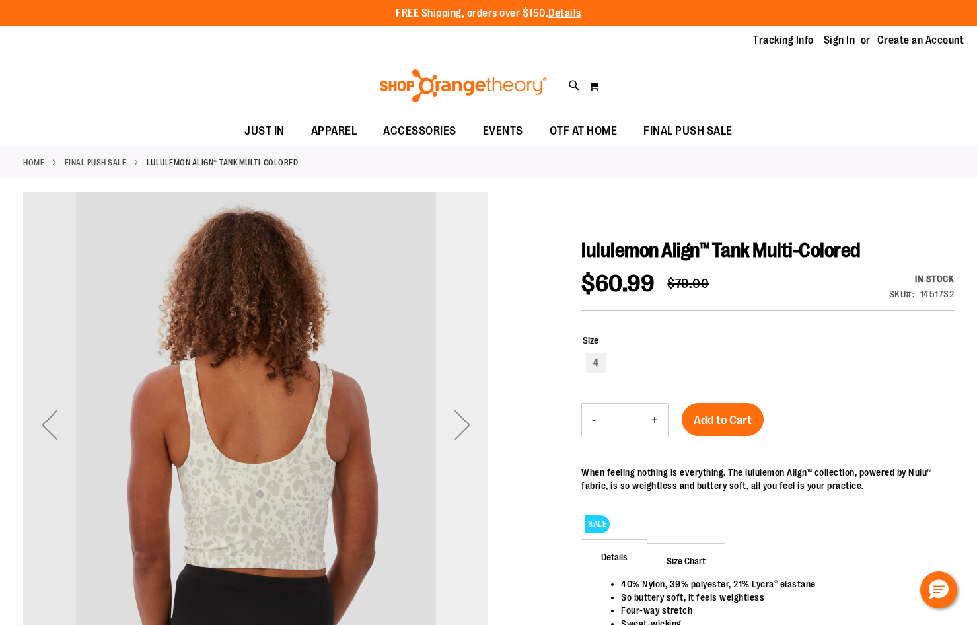
click at [460, 424] on div "Next" at bounding box center [462, 425] width 53 height 53
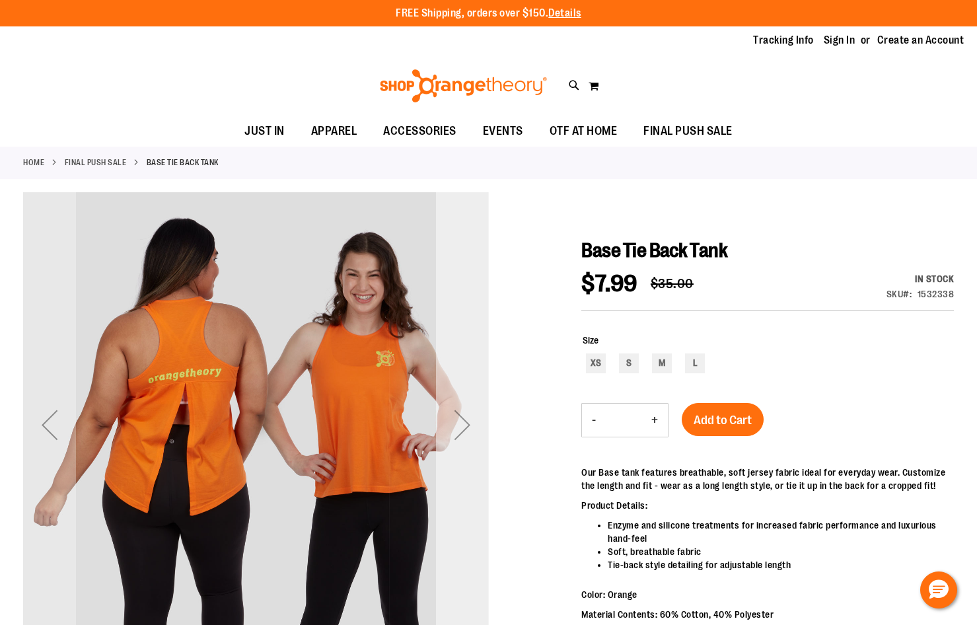
type input "**********"
click at [459, 428] on div "Next" at bounding box center [462, 425] width 53 height 53
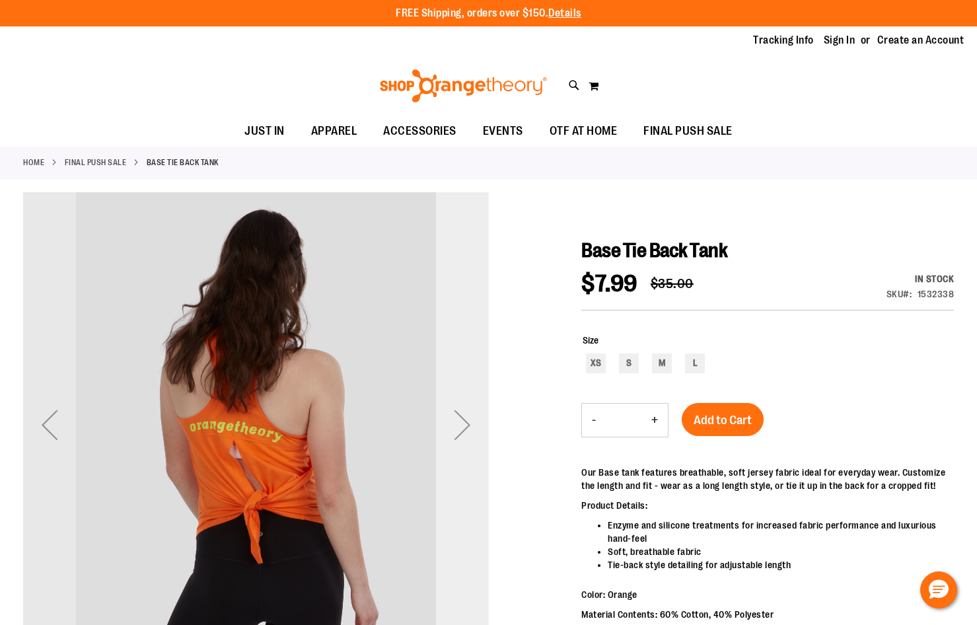
click at [459, 428] on div "Next" at bounding box center [462, 425] width 53 height 53
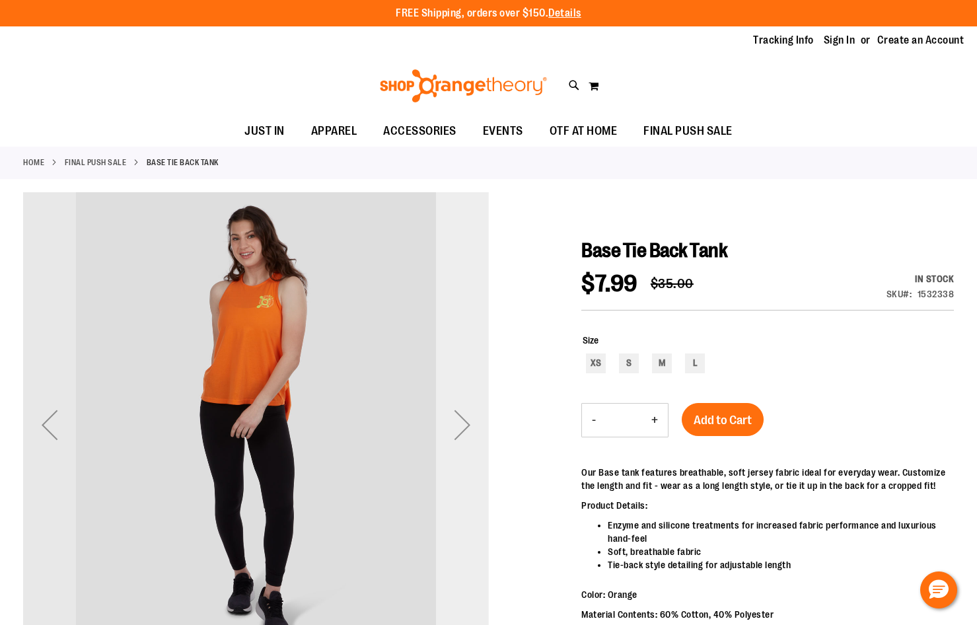
click at [459, 428] on div "Next" at bounding box center [462, 425] width 53 height 53
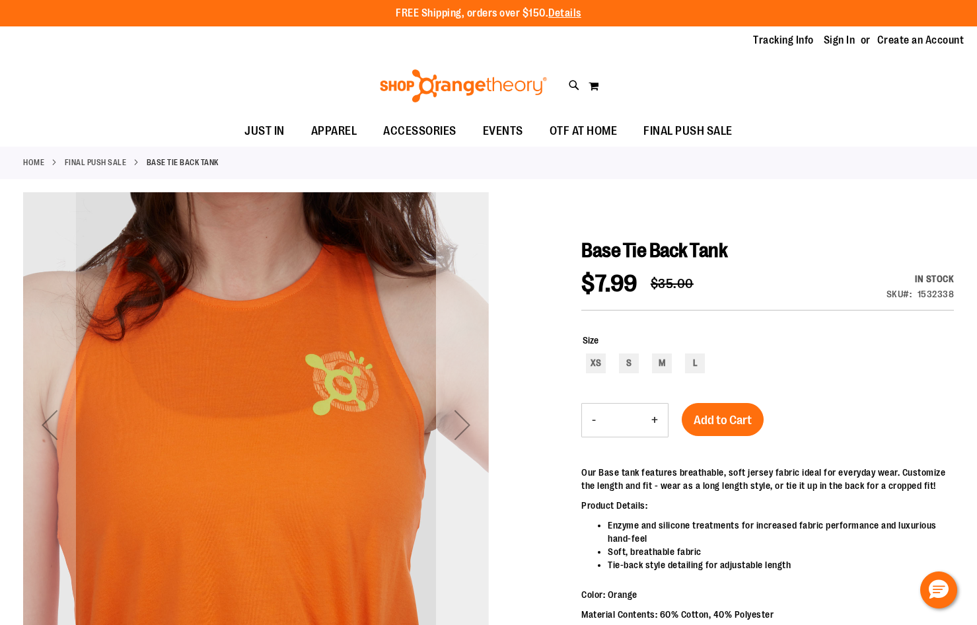
click at [459, 428] on div "Next" at bounding box center [462, 425] width 53 height 53
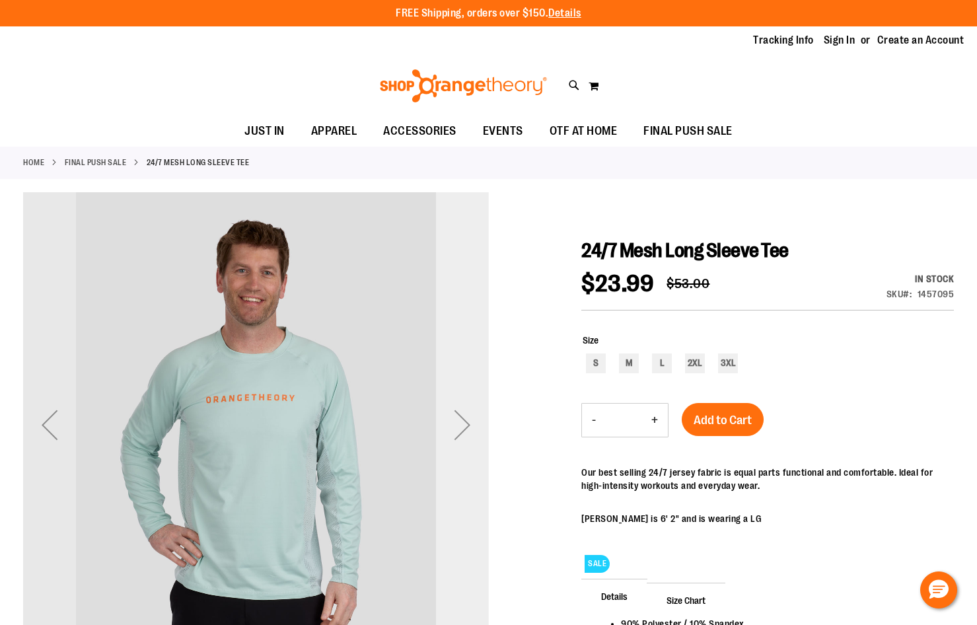
type input "**********"
click at [456, 416] on div "Next" at bounding box center [462, 425] width 53 height 53
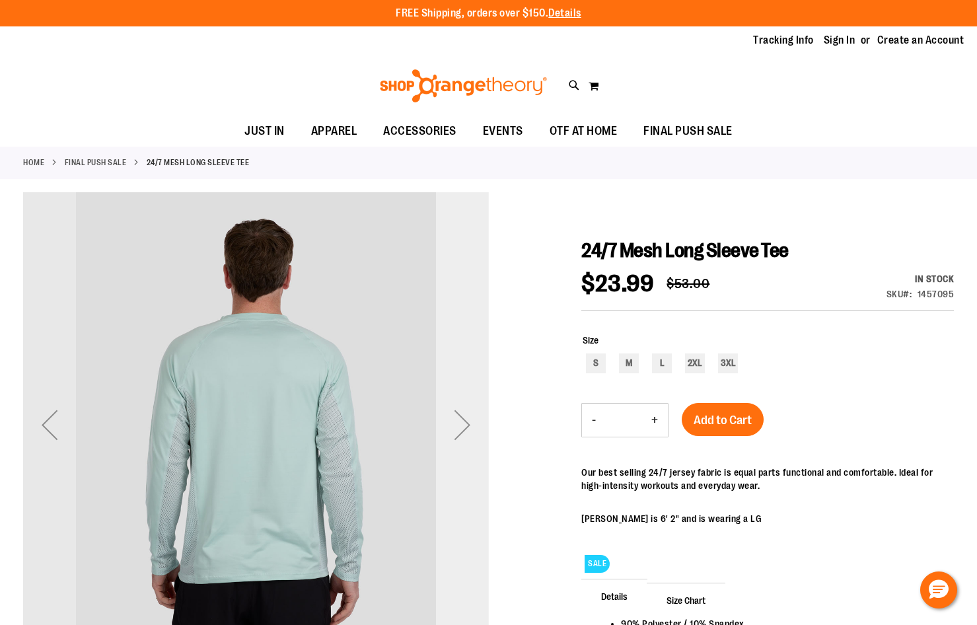
click at [455, 416] on div "Next" at bounding box center [462, 425] width 53 height 53
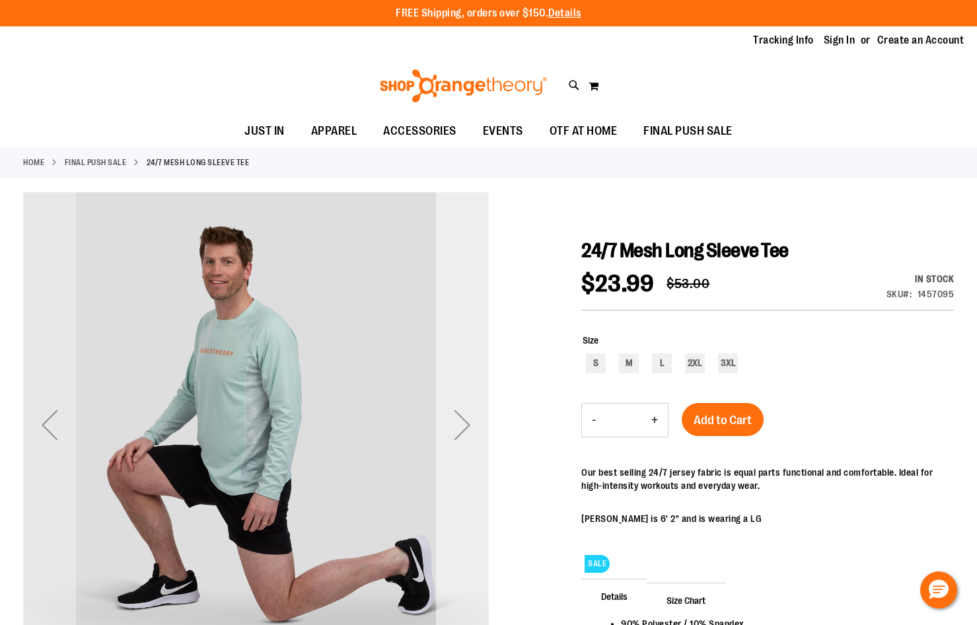
click at [455, 416] on div "Next" at bounding box center [462, 425] width 53 height 53
